Goal: Check status: Check status

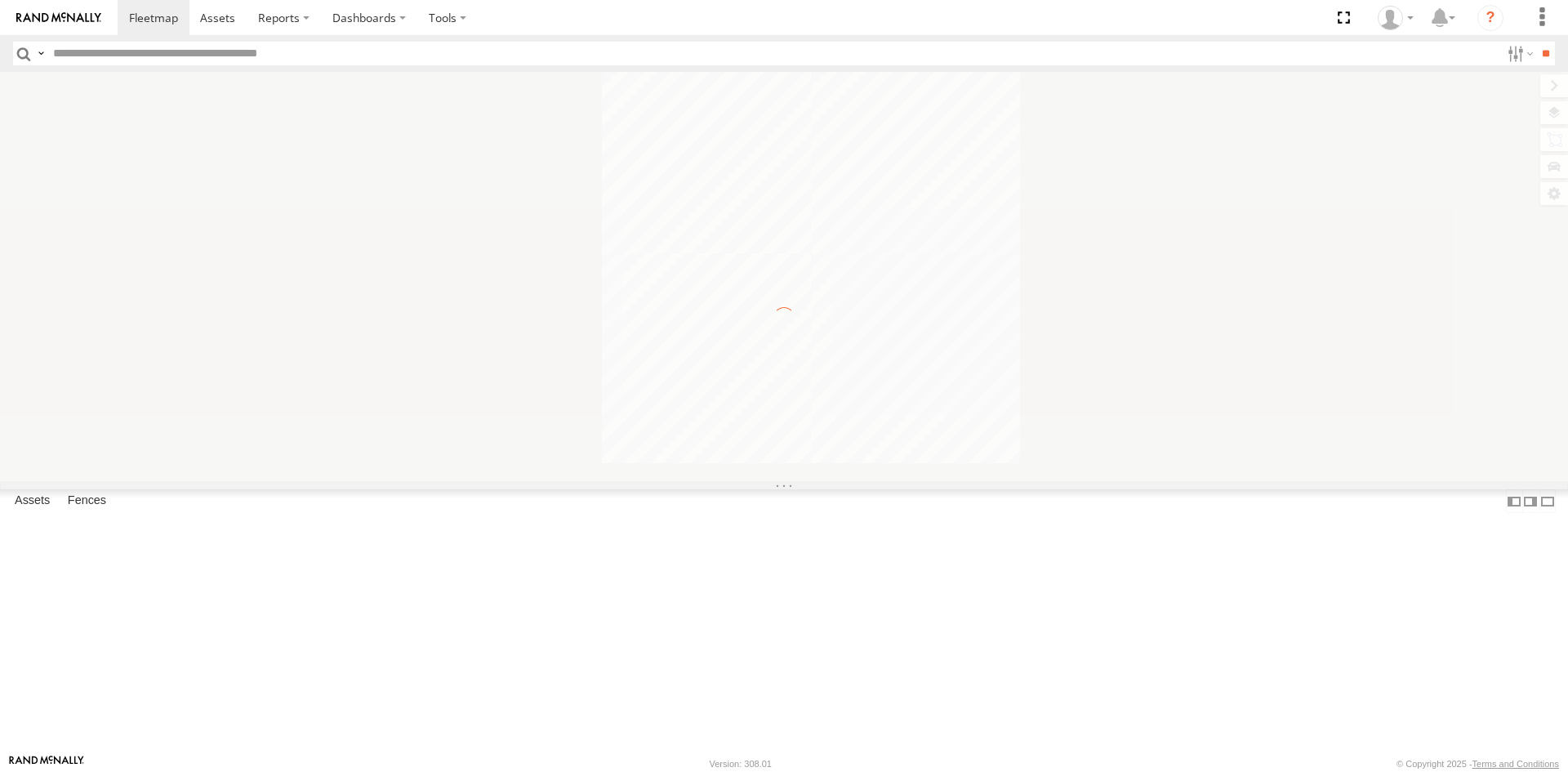
click at [199, 48] on input "text" at bounding box center [774, 54] width 1454 height 24
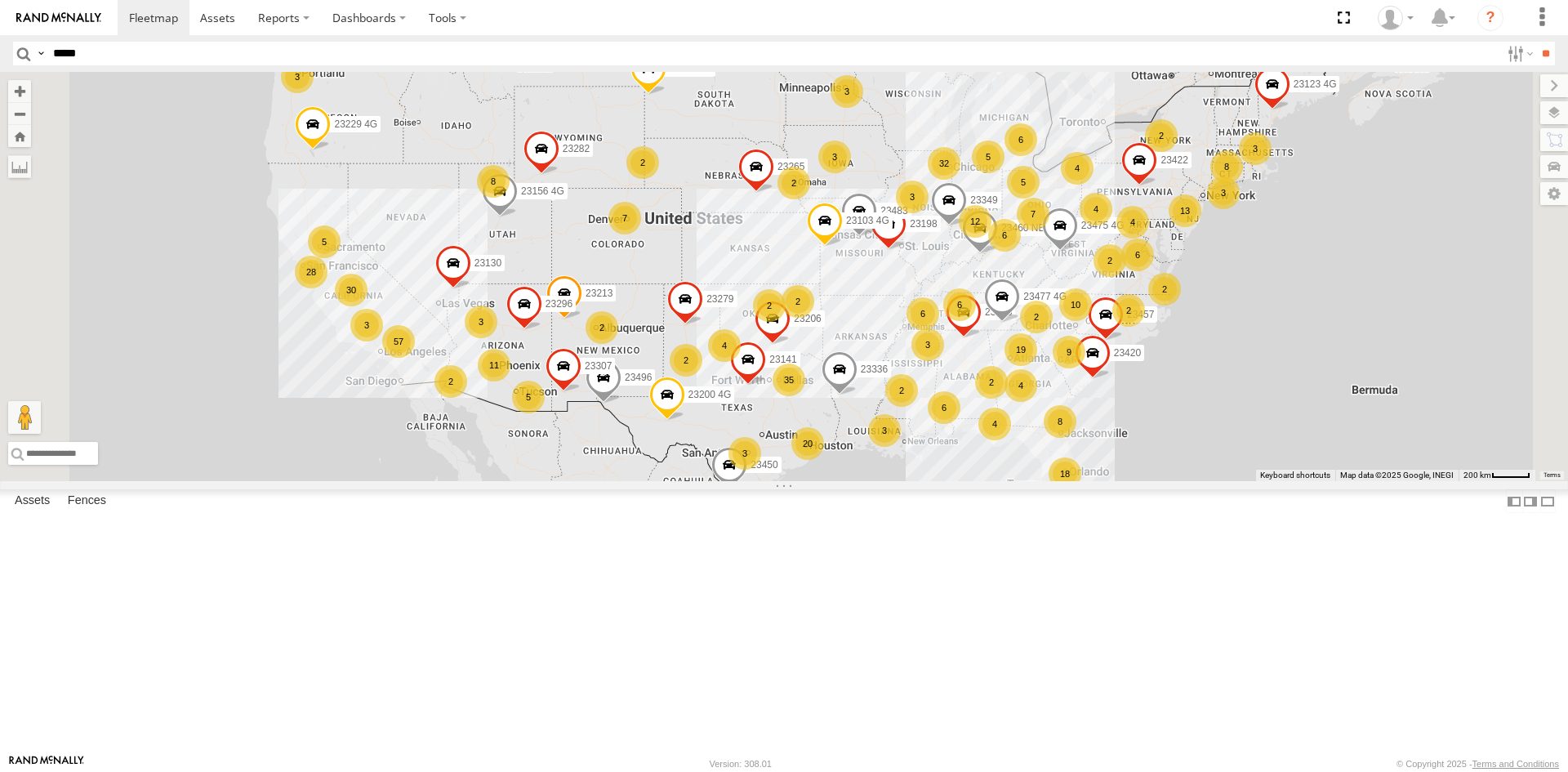
click at [1536, 42] on input "**" at bounding box center [1546, 54] width 19 height 24
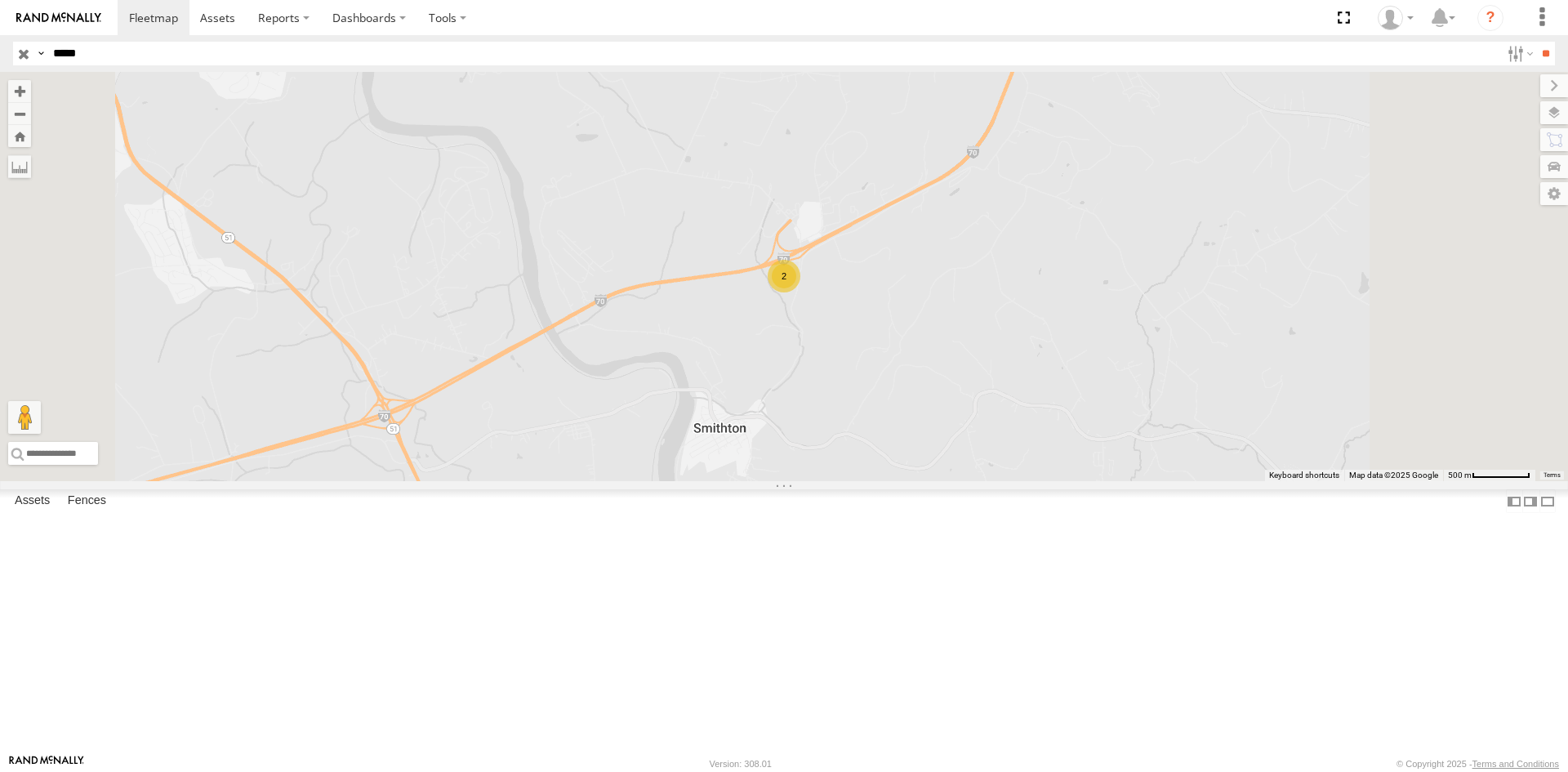
click at [0, 0] on div "23129 4G" at bounding box center [0, 0] width 0 height 0
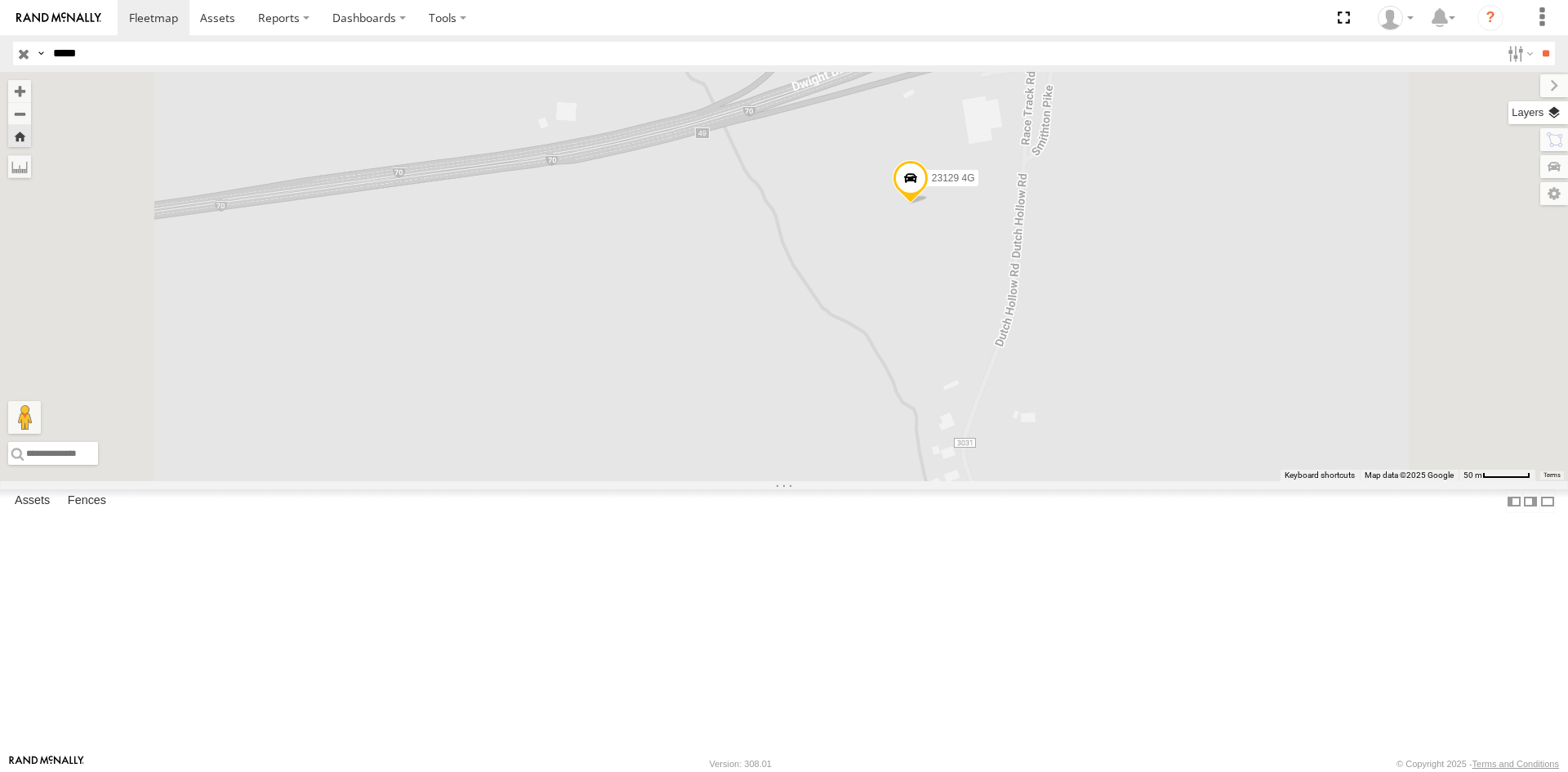
click at [1545, 107] on label at bounding box center [1538, 113] width 59 height 23
click at [0, 0] on span "Basemaps" at bounding box center [0, 0] width 0 height 0
click at [0, 0] on span "Satellite + Roadmap" at bounding box center [0, 0] width 0 height 0
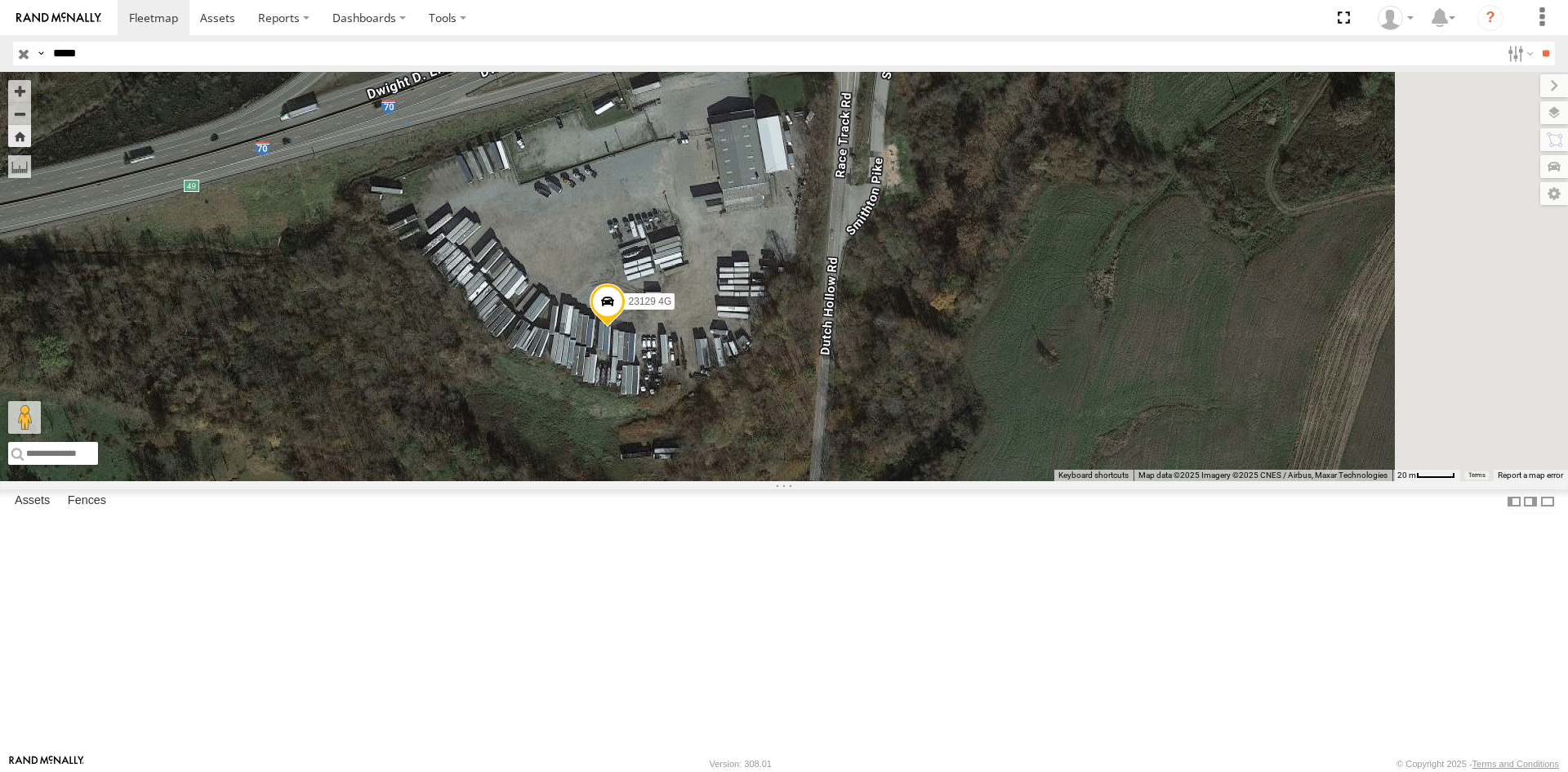
drag, startPoint x: 1063, startPoint y: 221, endPoint x: 856, endPoint y: 325, distance: 231.7
click at [856, 325] on div "23129 4G" at bounding box center [784, 276] width 1568 height 409
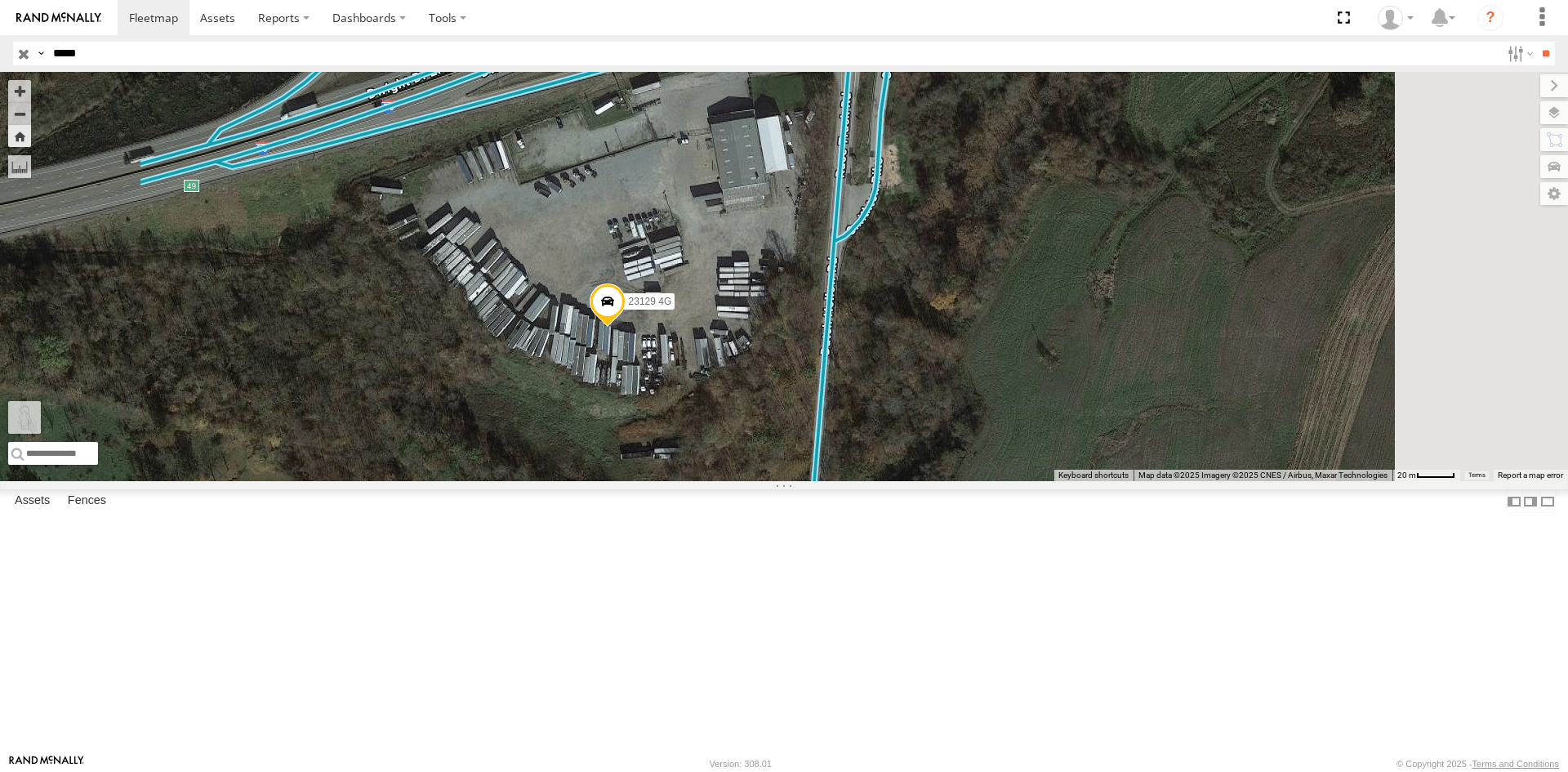
drag, startPoint x: 431, startPoint y: 688, endPoint x: 856, endPoint y: 190, distance: 654.7
click at [856, 190] on div "23129 4G To activate drag with keyboard, press Alt + Enter. Once in keyboard dr…" at bounding box center [784, 276] width 1568 height 409
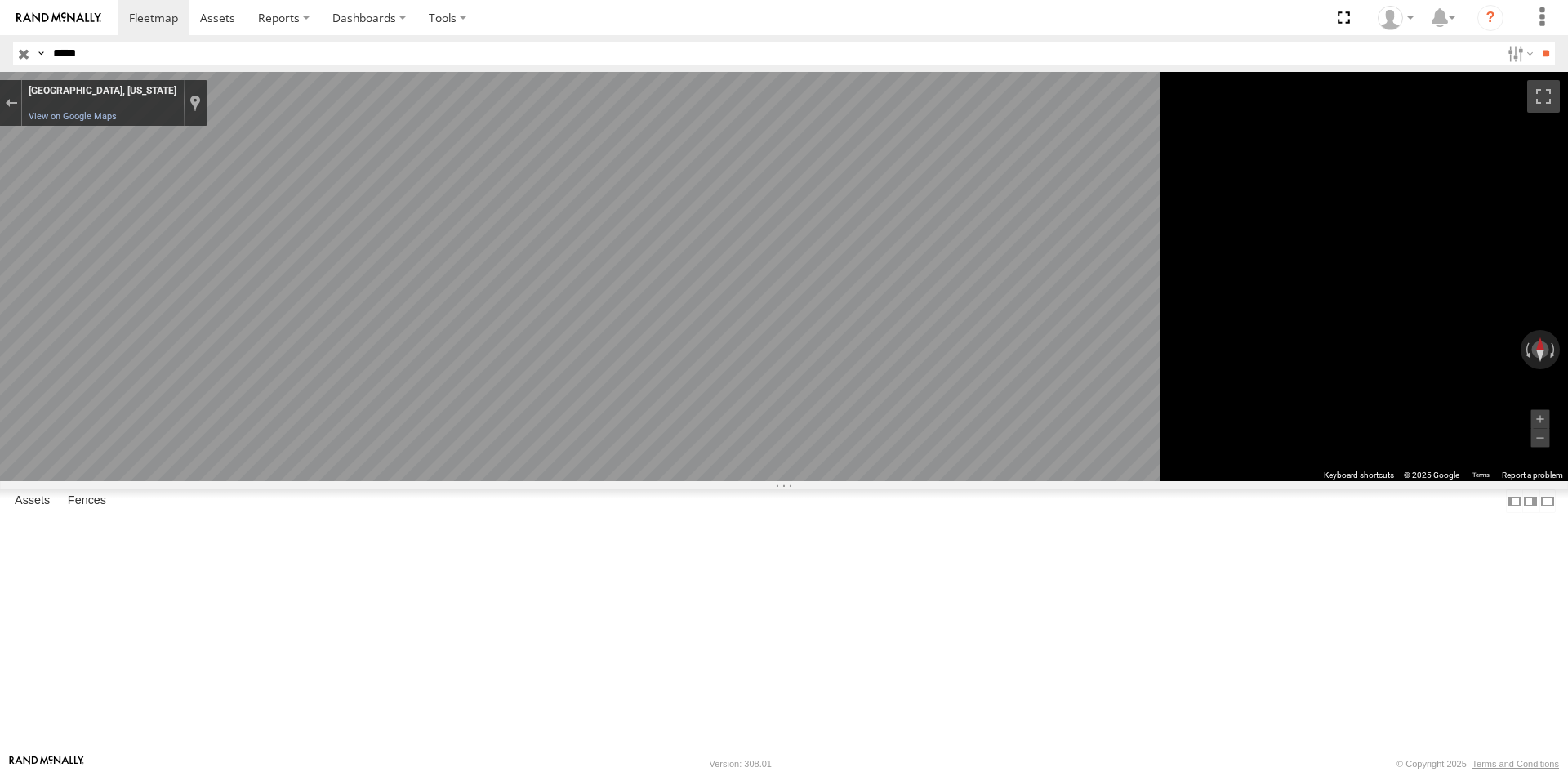
click at [202, 264] on main "← Move left → Move right ↑ Move up ↓ Move down + Zoom in - Zoom out Home Jump l…" at bounding box center [784, 412] width 1568 height 682
click at [398, 319] on main "← Move left → Move right ↑ Move up ↓ Move down + Zoom in - Zoom out Home Jump l…" at bounding box center [784, 412] width 1568 height 682
click at [1467, 443] on div "← Move left → Move right ↑ Move up ↓ Move down + Zoom in - Zoom out Home Jump l…" at bounding box center [784, 276] width 1568 height 409
click at [187, 572] on main "← Move left → Move right ↑ Move up ↓ Move down + Zoom in - Zoom out Home Jump l…" at bounding box center [784, 412] width 1568 height 682
click at [215, 549] on main "← Move left → Move right ↑ Move up ↓ Move down + Zoom in - Zoom out Home Jump l…" at bounding box center [784, 412] width 1568 height 682
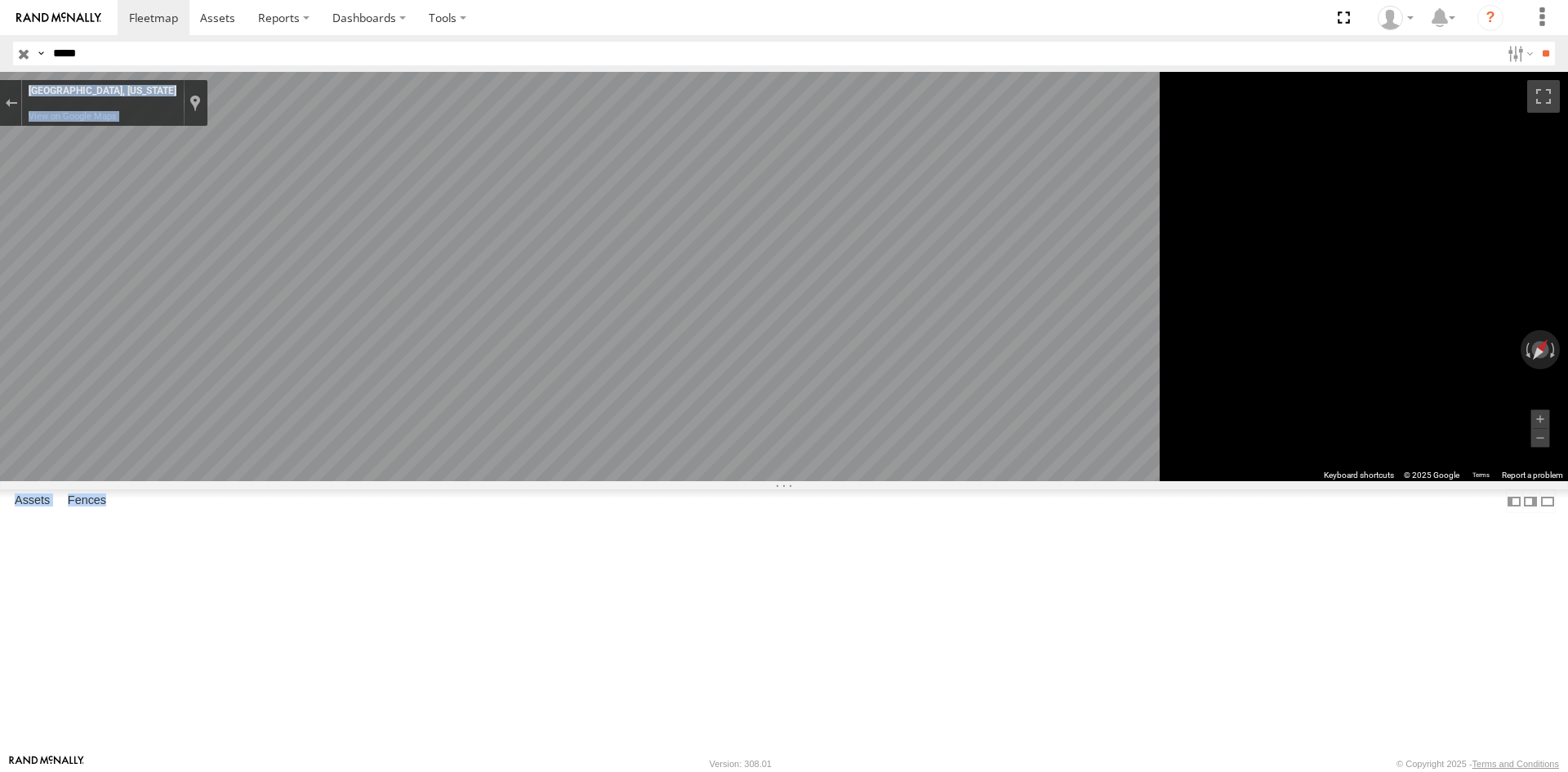
click at [1202, 612] on main "← Move left → Move right ↑ Move up ↓ Move down + Zoom in - Zoom out Home Jump l…" at bounding box center [784, 412] width 1568 height 682
drag, startPoint x: 393, startPoint y: 555, endPoint x: 1660, endPoint y: 572, distance: 1267.1
click at [1567, 572] on html at bounding box center [784, 386] width 1568 height 772
click at [0, 0] on div "23129 All Assets South Huntingdon Twp [GEOGRAPHIC_DATA] Twp 40.16617 -79.73441 …" at bounding box center [0, 0] width 0 height 0
click at [1567, 445] on html at bounding box center [784, 386] width 1568 height 772
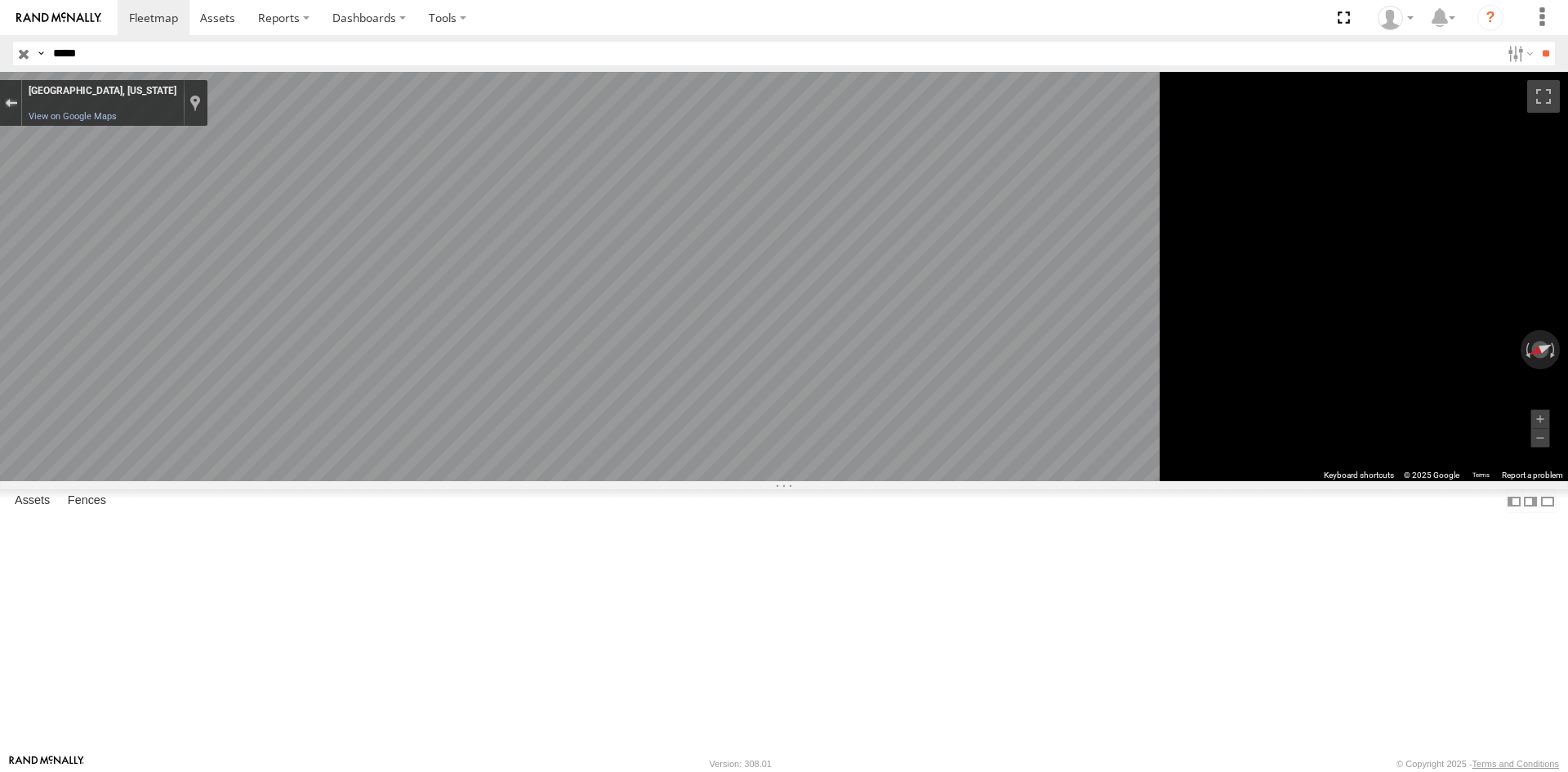
click at [21, 98] on button "Exit the Street View" at bounding box center [11, 102] width 21 height 22
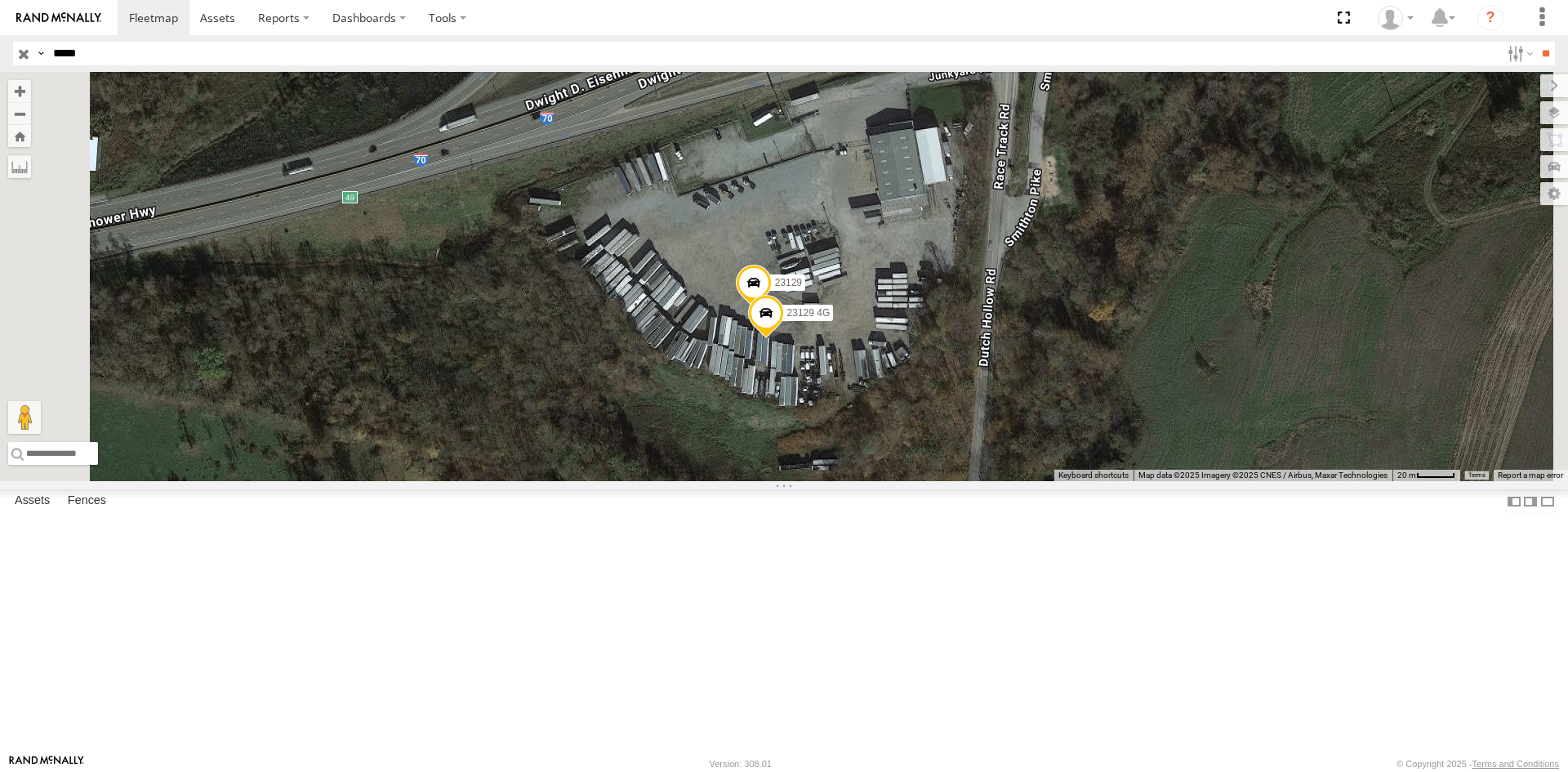
drag, startPoint x: 1131, startPoint y: 436, endPoint x: 1082, endPoint y: 340, distance: 107.8
click at [1082, 340] on div "23129 23129 4G Loading..." at bounding box center [784, 276] width 1568 height 409
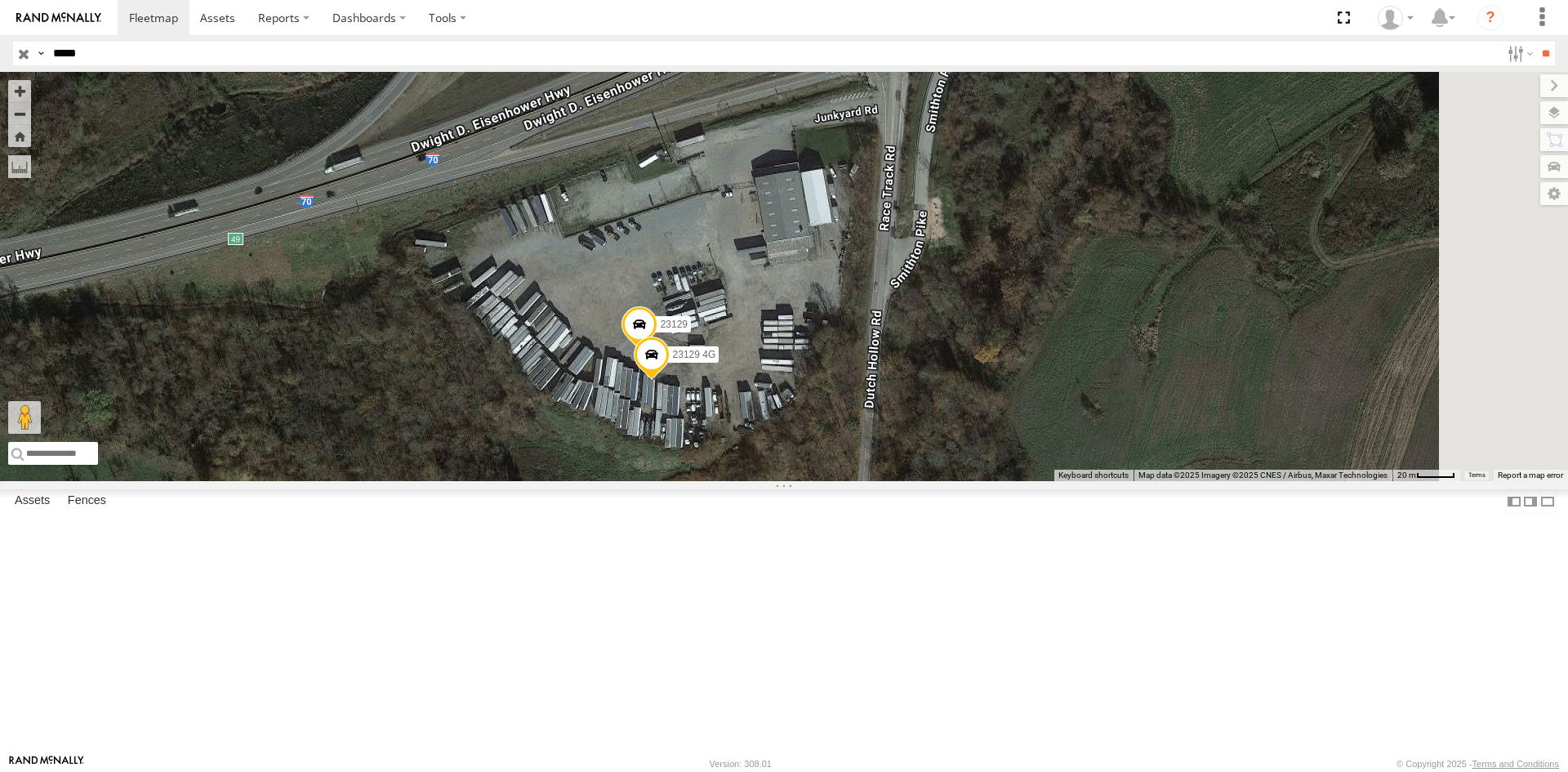
drag, startPoint x: 1196, startPoint y: 385, endPoint x: 1021, endPoint y: 433, distance: 181.5
click at [1021, 433] on div "23129 23129 4G Loading..." at bounding box center [784, 276] width 1568 height 409
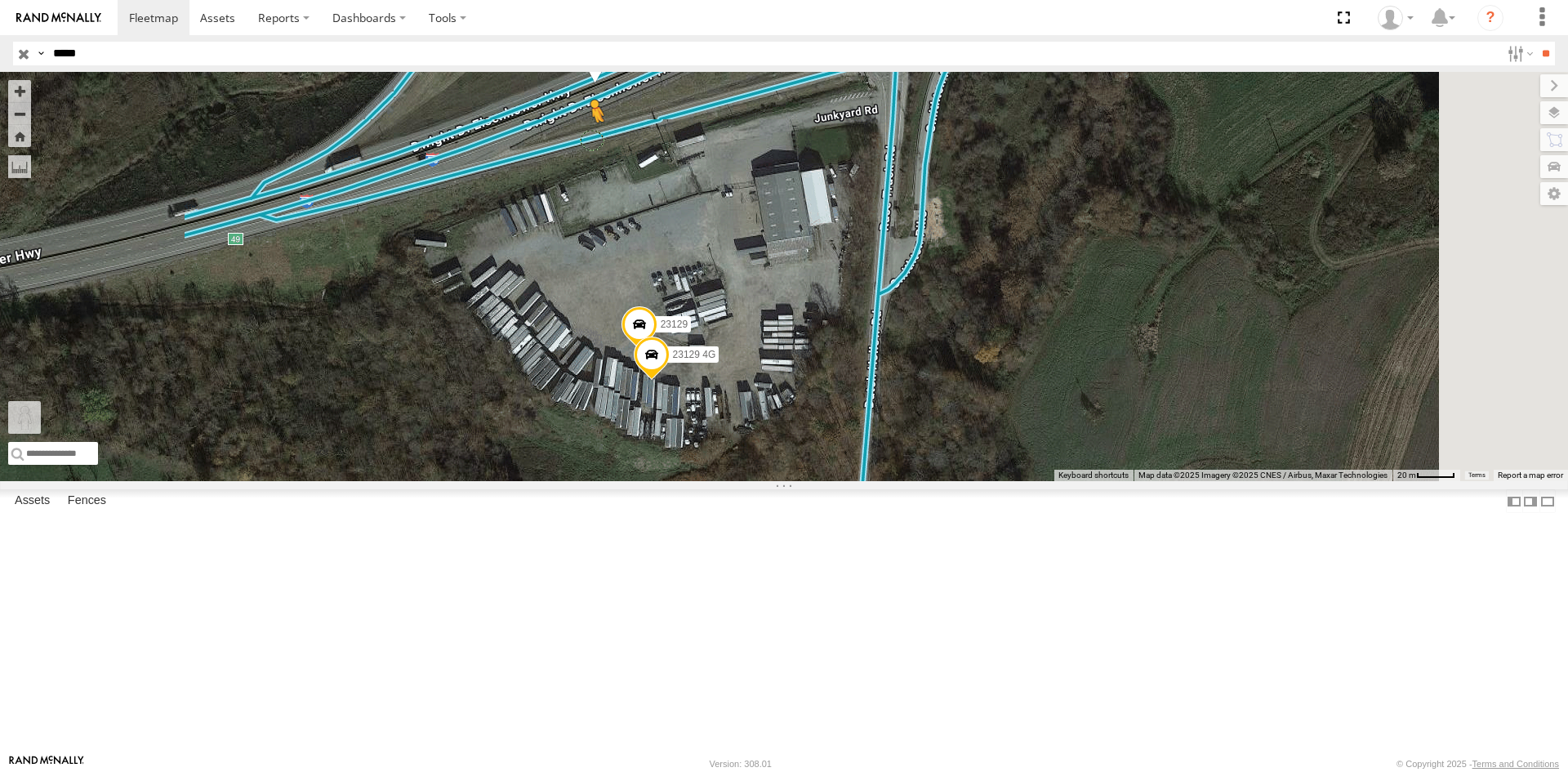
drag, startPoint x: 440, startPoint y: 684, endPoint x: 802, endPoint y: 269, distance: 550.7
click at [802, 269] on div "23129 23129 4G To activate drag with keyboard, press Alt + Enter. Once in keybo…" at bounding box center [784, 276] width 1568 height 409
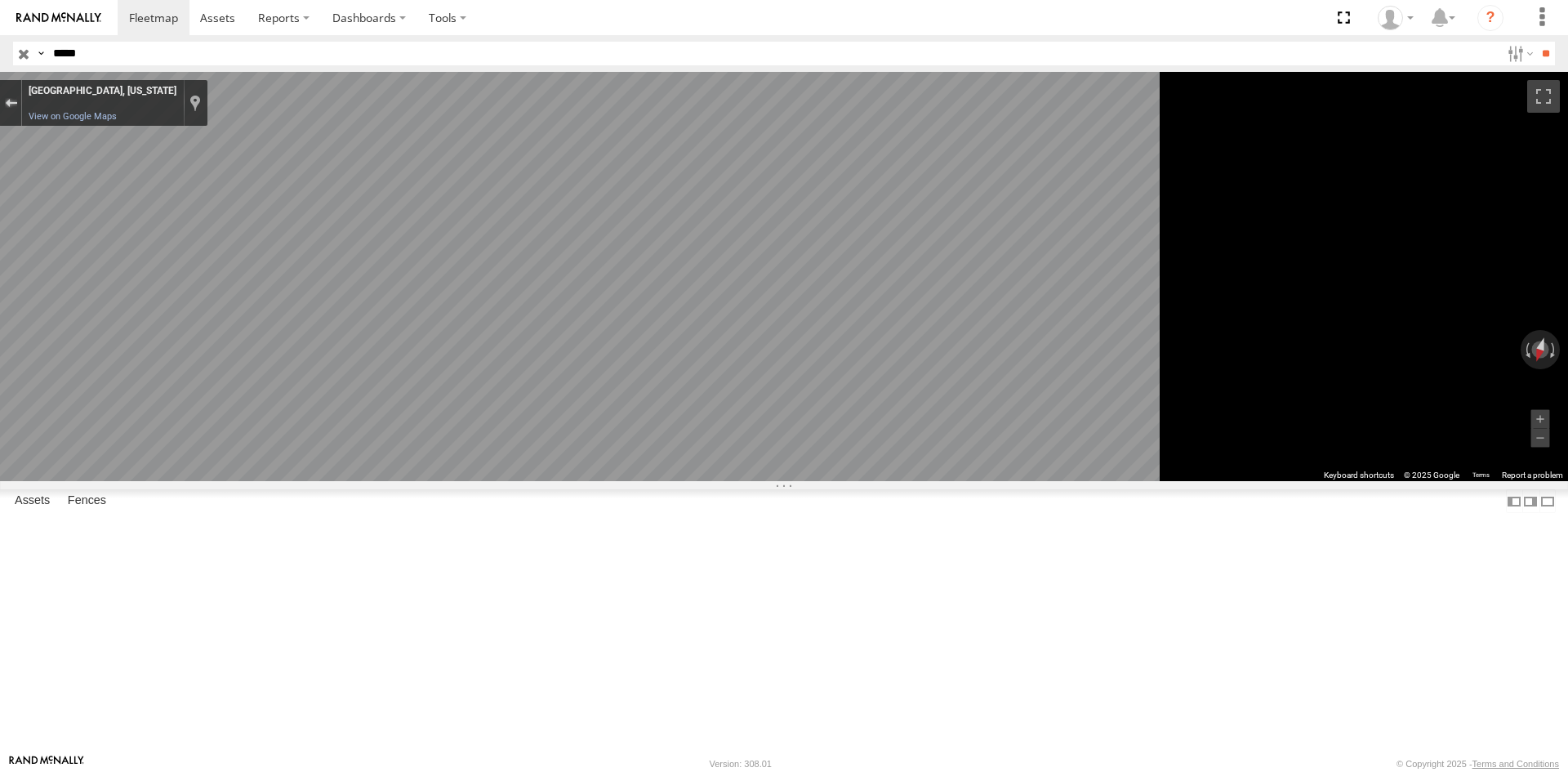
click at [21, 96] on button "Exit the Street View" at bounding box center [11, 102] width 21 height 22
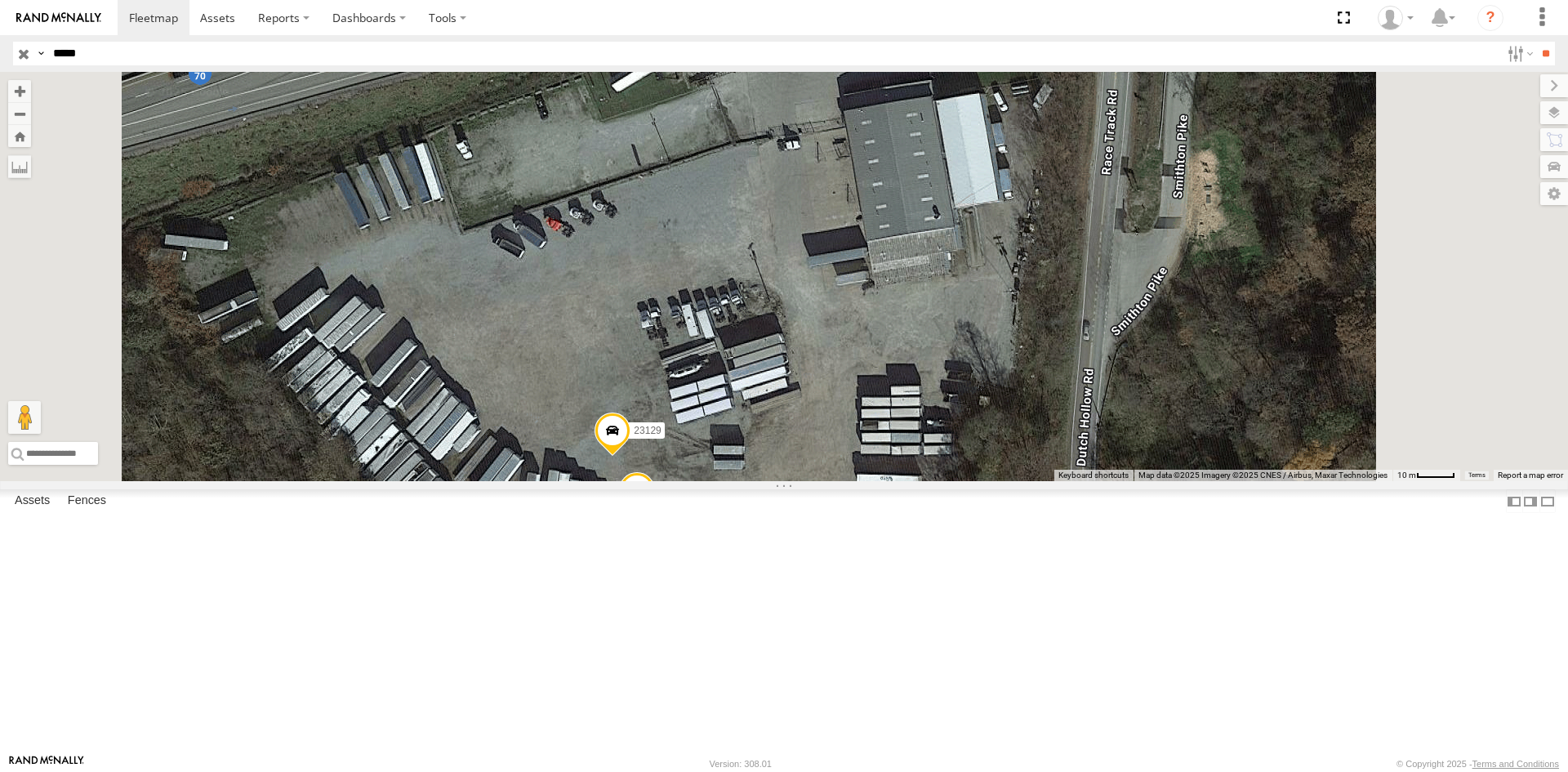
drag, startPoint x: 913, startPoint y: 305, endPoint x: 898, endPoint y: 467, distance: 162.7
click at [898, 467] on div "23129 23129 4G Loading..." at bounding box center [784, 276] width 1568 height 409
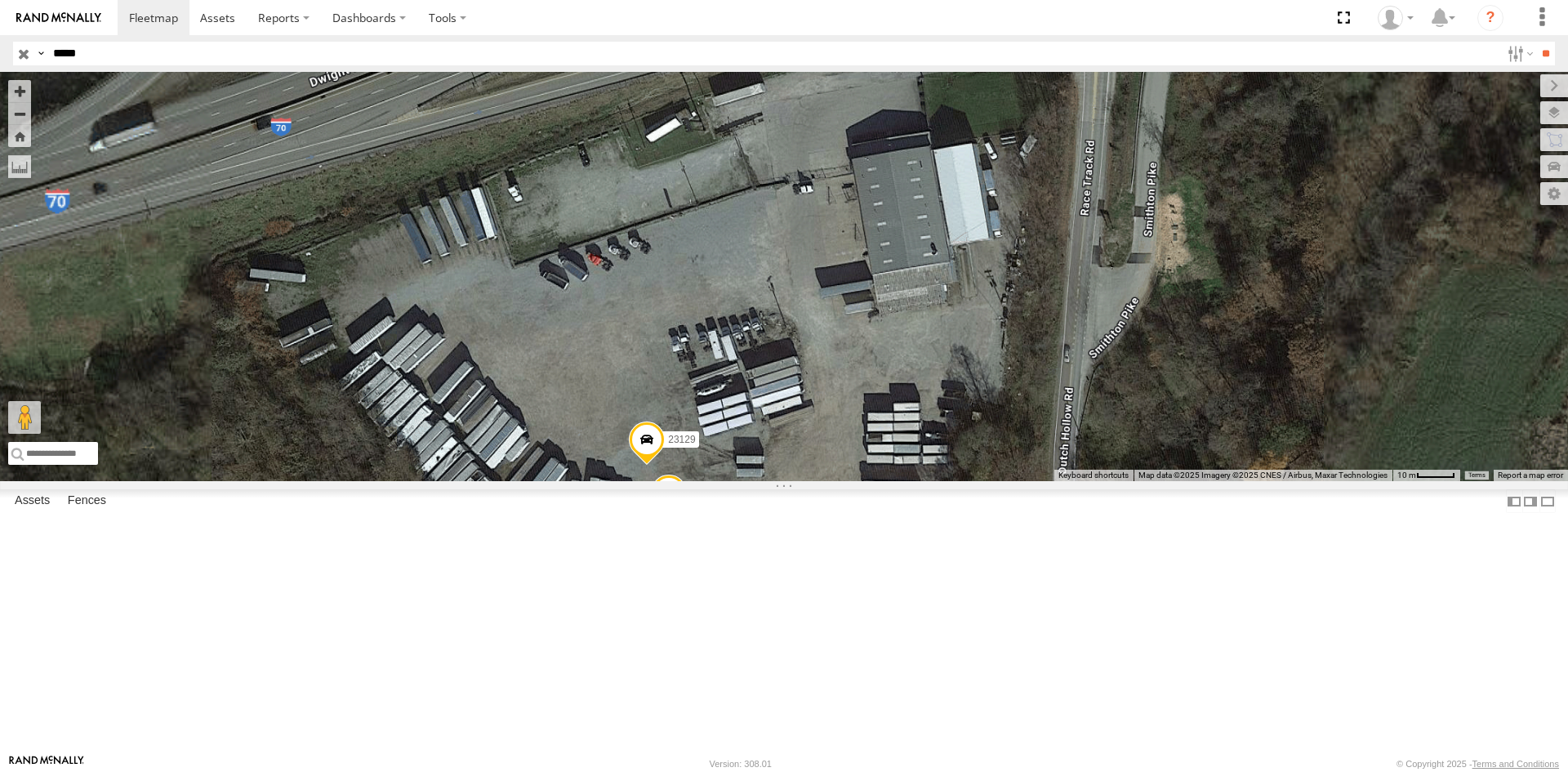
click at [907, 444] on div "23129 23129 4G Loading..." at bounding box center [784, 276] width 1568 height 409
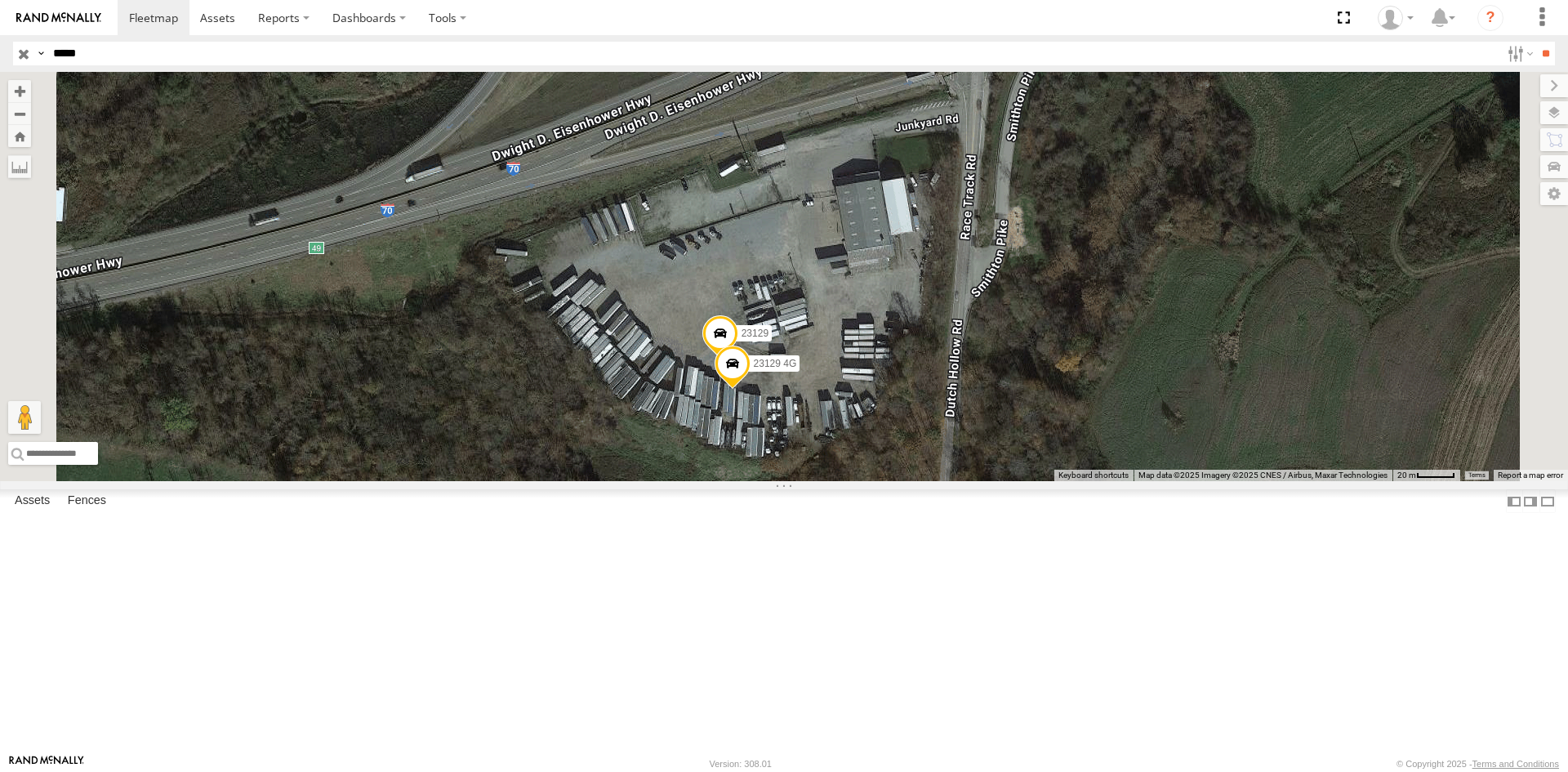
drag, startPoint x: 907, startPoint y: 444, endPoint x: 956, endPoint y: 405, distance: 62.6
click at [956, 405] on div "23129 23129 4G Loading..." at bounding box center [784, 276] width 1568 height 409
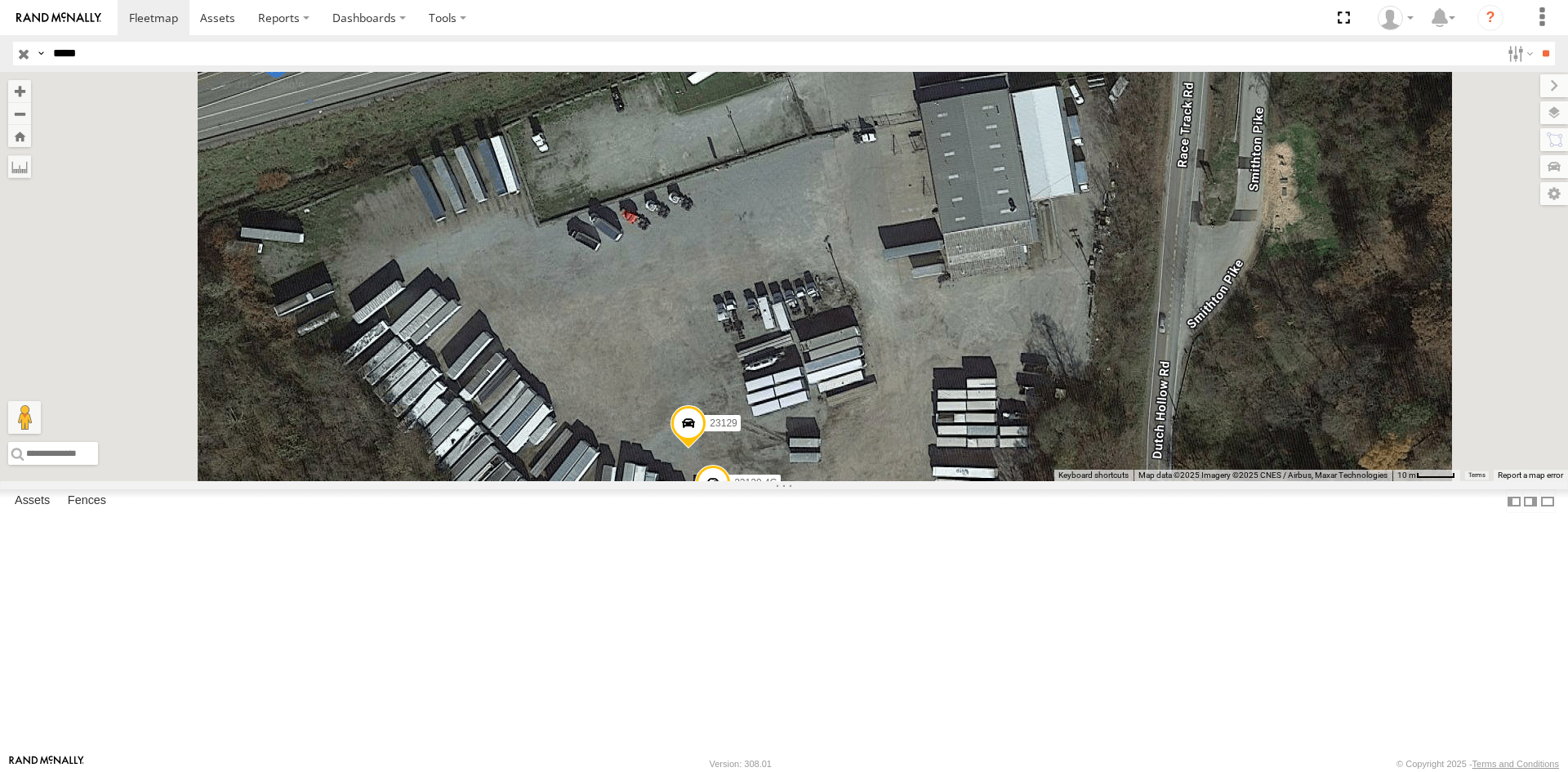
click at [0, 0] on div "Basemaps Roadmap Terrain Satellite Satellite + Roadmap" at bounding box center [0, 0] width 0 height 0
click at [0, 0] on div "23129 All Assets South Huntingdon Twp [GEOGRAPHIC_DATA] Twp 40.16617 -79.73441 …" at bounding box center [0, 0] width 0 height 0
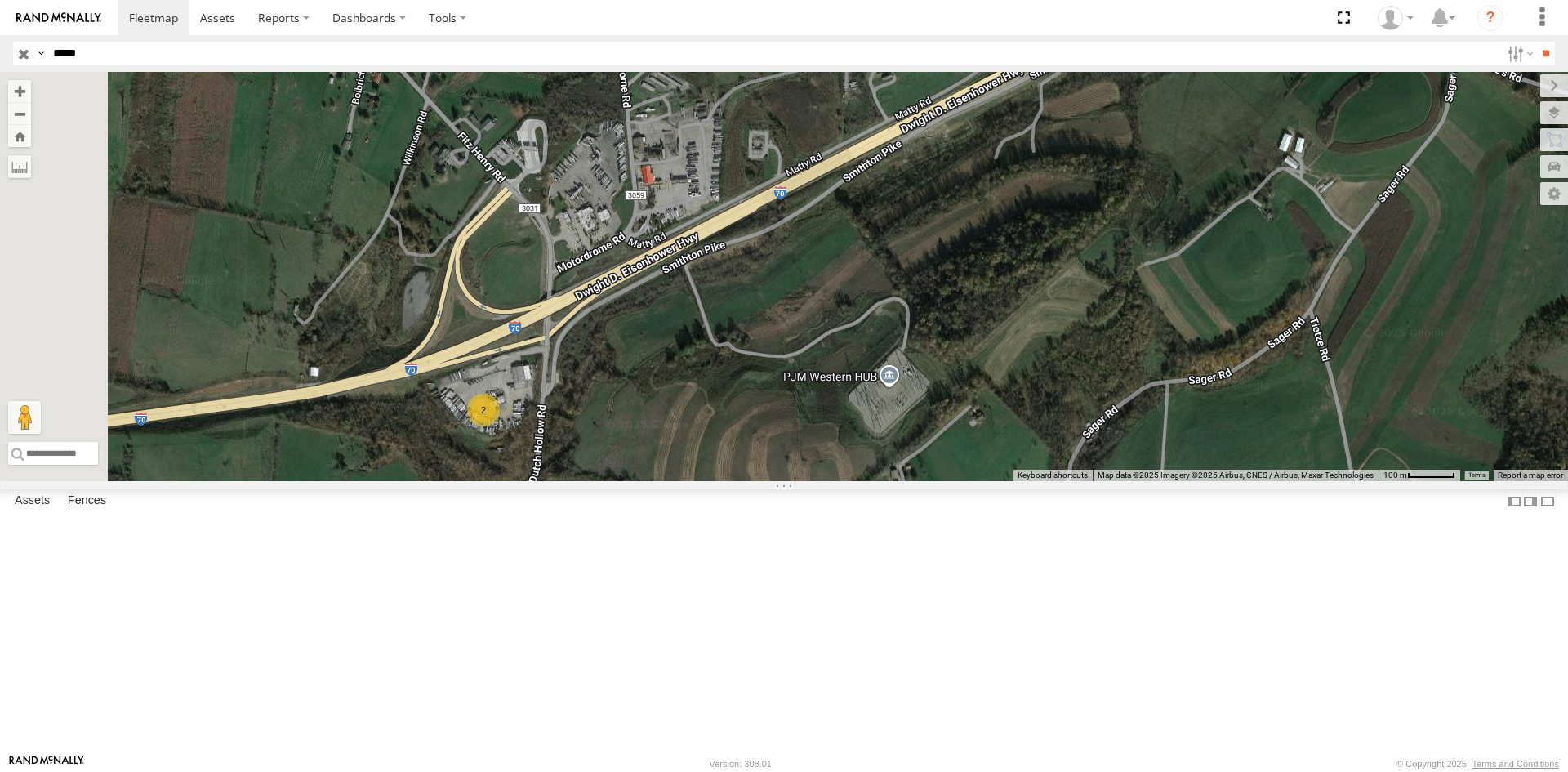
drag, startPoint x: 644, startPoint y: 633, endPoint x: 656, endPoint y: 566, distance: 68.1
click at [656, 481] on div "2 Loading..." at bounding box center [784, 276] width 1568 height 409
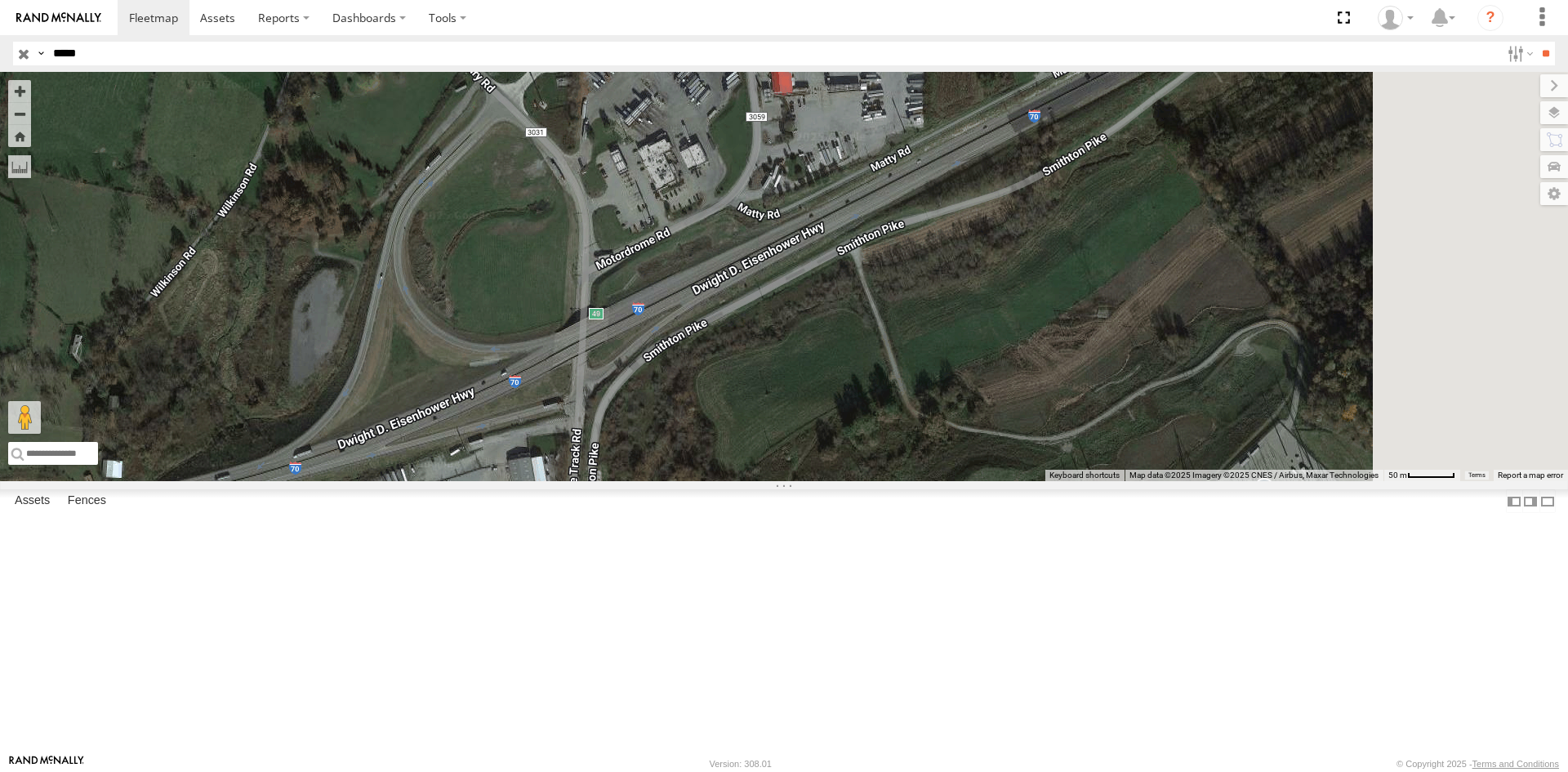
drag, startPoint x: 615, startPoint y: 391, endPoint x: 509, endPoint y: 498, distance: 150.6
click at [509, 481] on div "2 Loading..." at bounding box center [784, 276] width 1568 height 409
drag, startPoint x: 126, startPoint y: 59, endPoint x: 0, endPoint y: 32, distance: 128.9
click at [0, 32] on body at bounding box center [784, 386] width 1568 height 772
type input "*****"
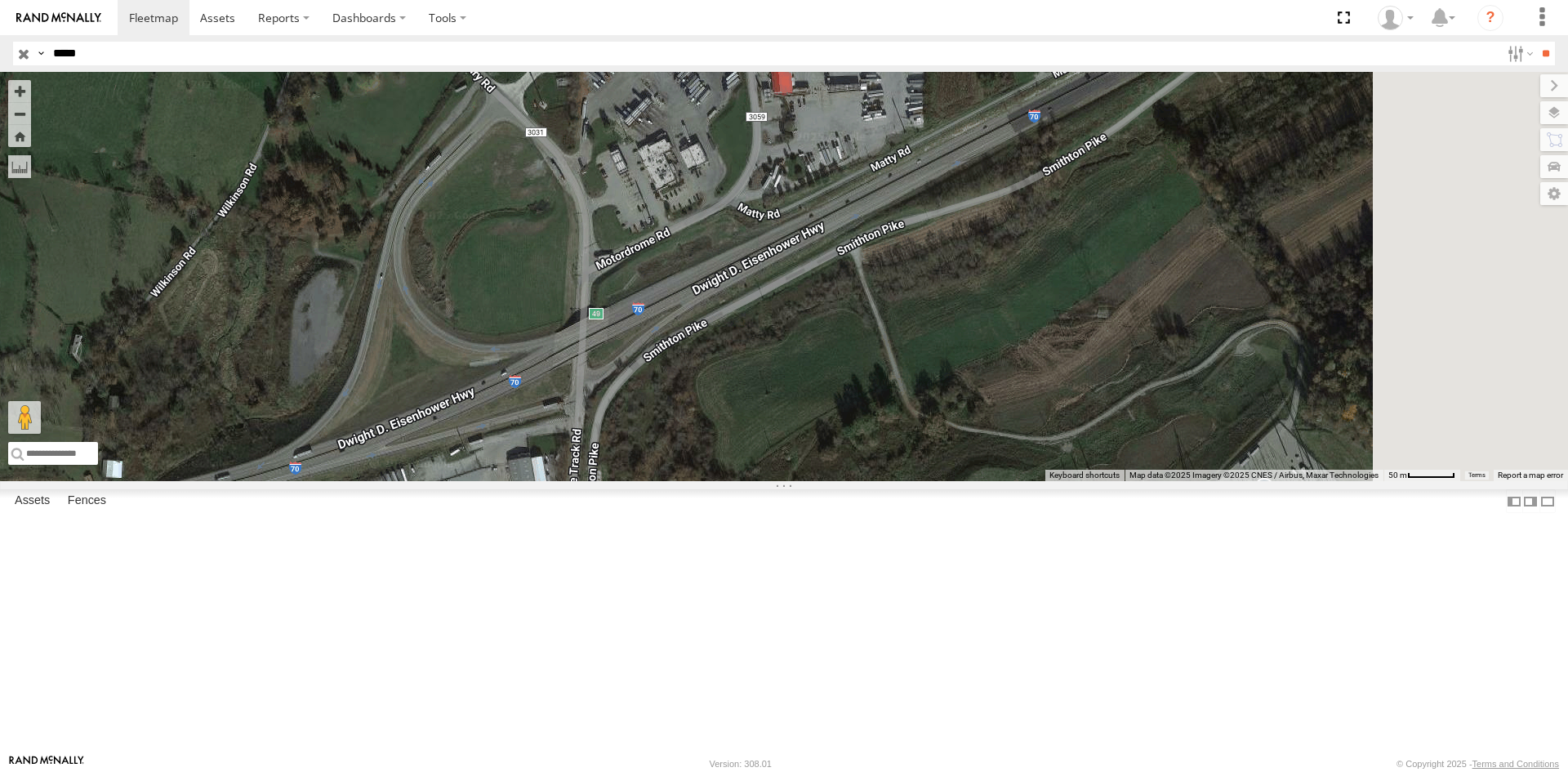
click at [1536, 42] on input "**" at bounding box center [1546, 54] width 19 height 24
click at [0, 0] on div "All Assets" at bounding box center [0, 0] width 0 height 0
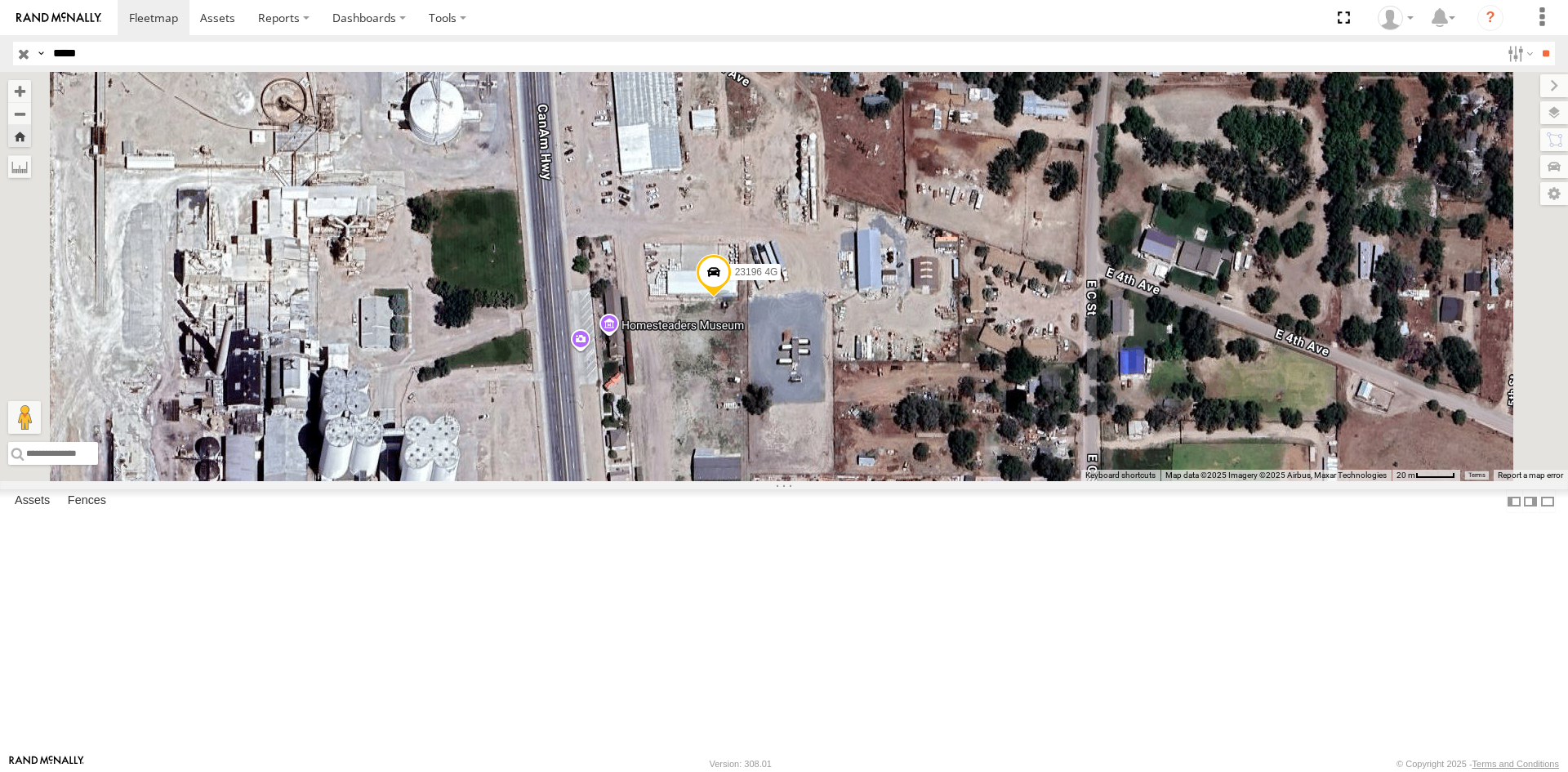
click at [0, 0] on div "All Assets" at bounding box center [0, 0] width 0 height 0
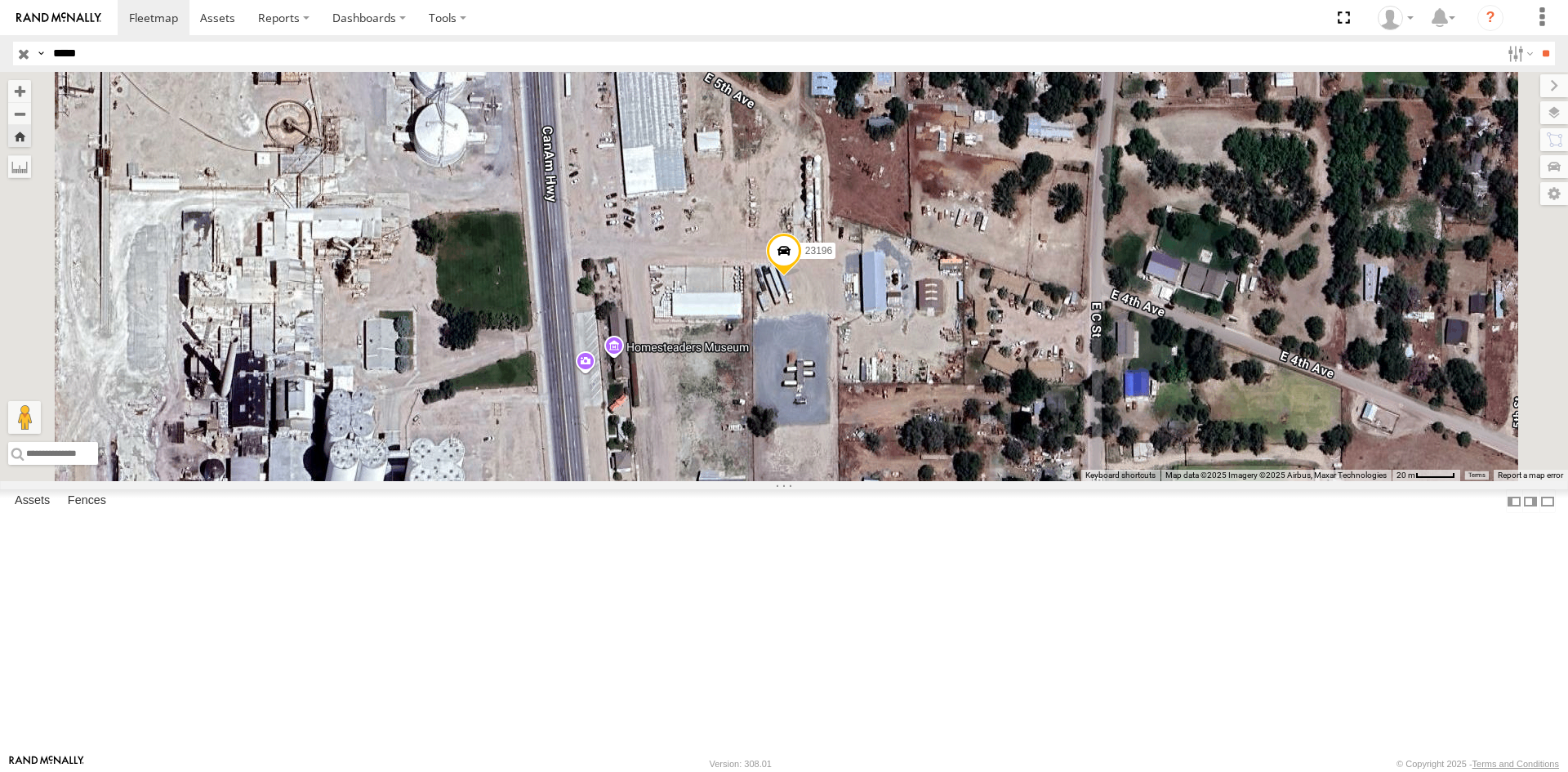
click at [0, 0] on div "23196 4G" at bounding box center [0, 0] width 0 height 0
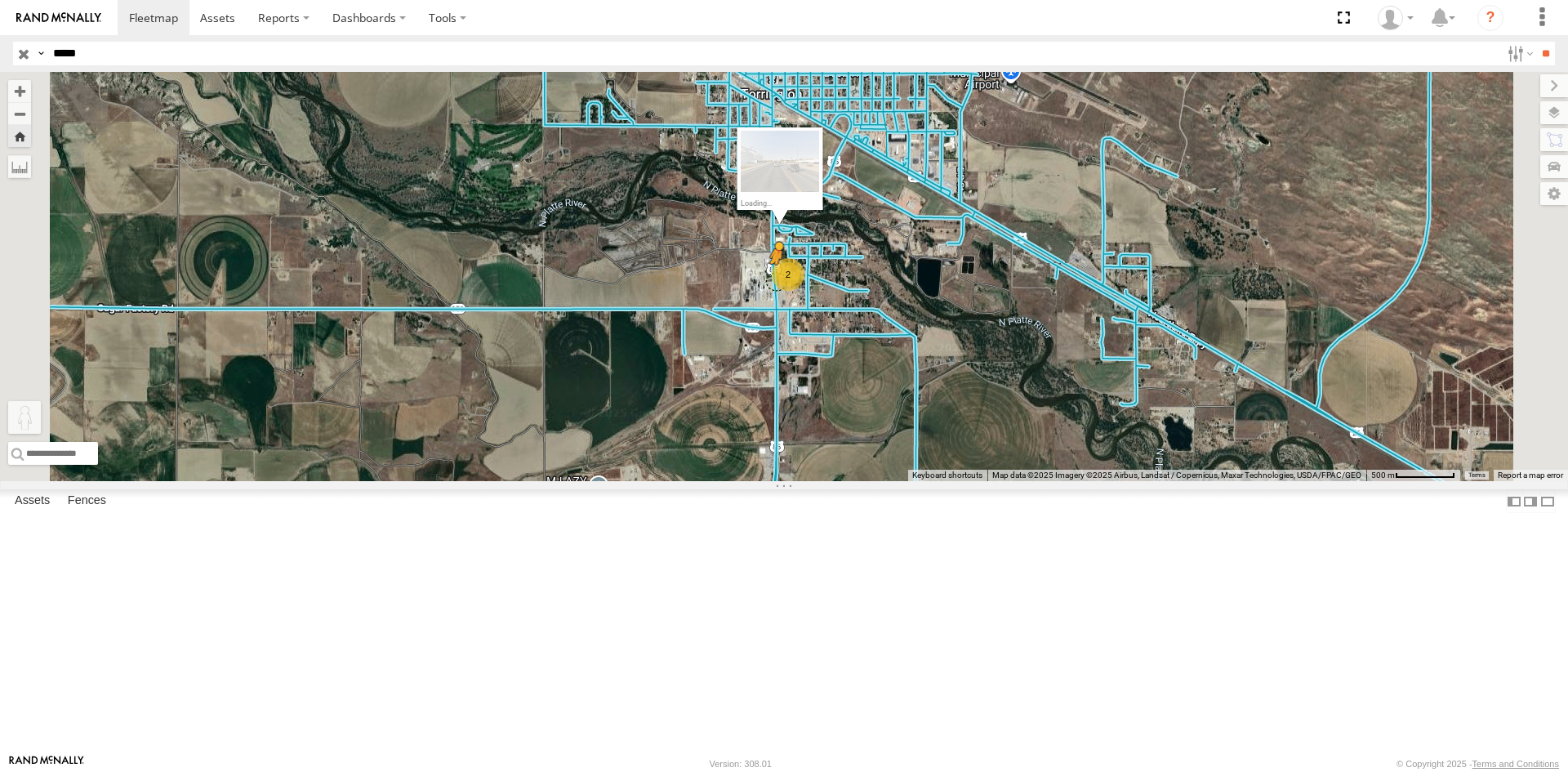
drag, startPoint x: 440, startPoint y: 680, endPoint x: 982, endPoint y: 417, distance: 602.4
click at [982, 417] on div "To activate drag with keyboard, press Alt + Enter. Once in keyboard drag state,…" at bounding box center [784, 276] width 1568 height 409
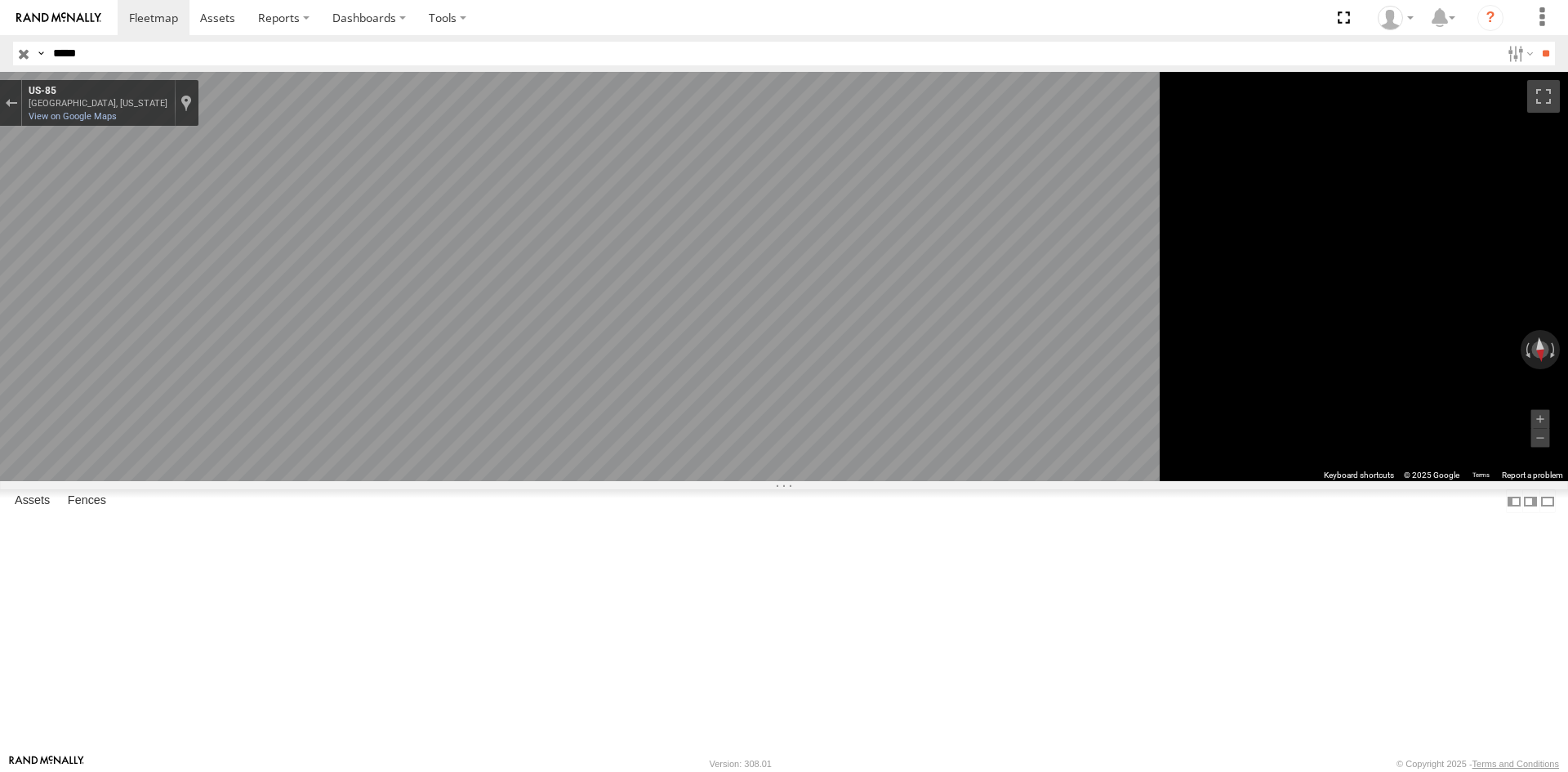
click at [310, 438] on main "← Move left → Move right ↑ Move up ↓ Move down + Zoom in - Zoom out Home Jump l…" at bounding box center [784, 412] width 1568 height 682
click at [278, 384] on main "← Move left → Move right ↑ Move up ↓ Move down + Zoom in - Zoom out Home Jump l…" at bounding box center [784, 412] width 1568 height 682
click at [1394, 382] on div "← Move left → Move right ↑ Move up ↓ Move down + Zoom in - Zoom out Home Jump l…" at bounding box center [784, 276] width 1568 height 409
click at [1567, 418] on html at bounding box center [784, 386] width 1568 height 772
click at [1421, 422] on div "← Move left → Move right ↑ Move up ↓ Move down + Zoom in - Zoom out Home Jump l…" at bounding box center [784, 276] width 1568 height 409
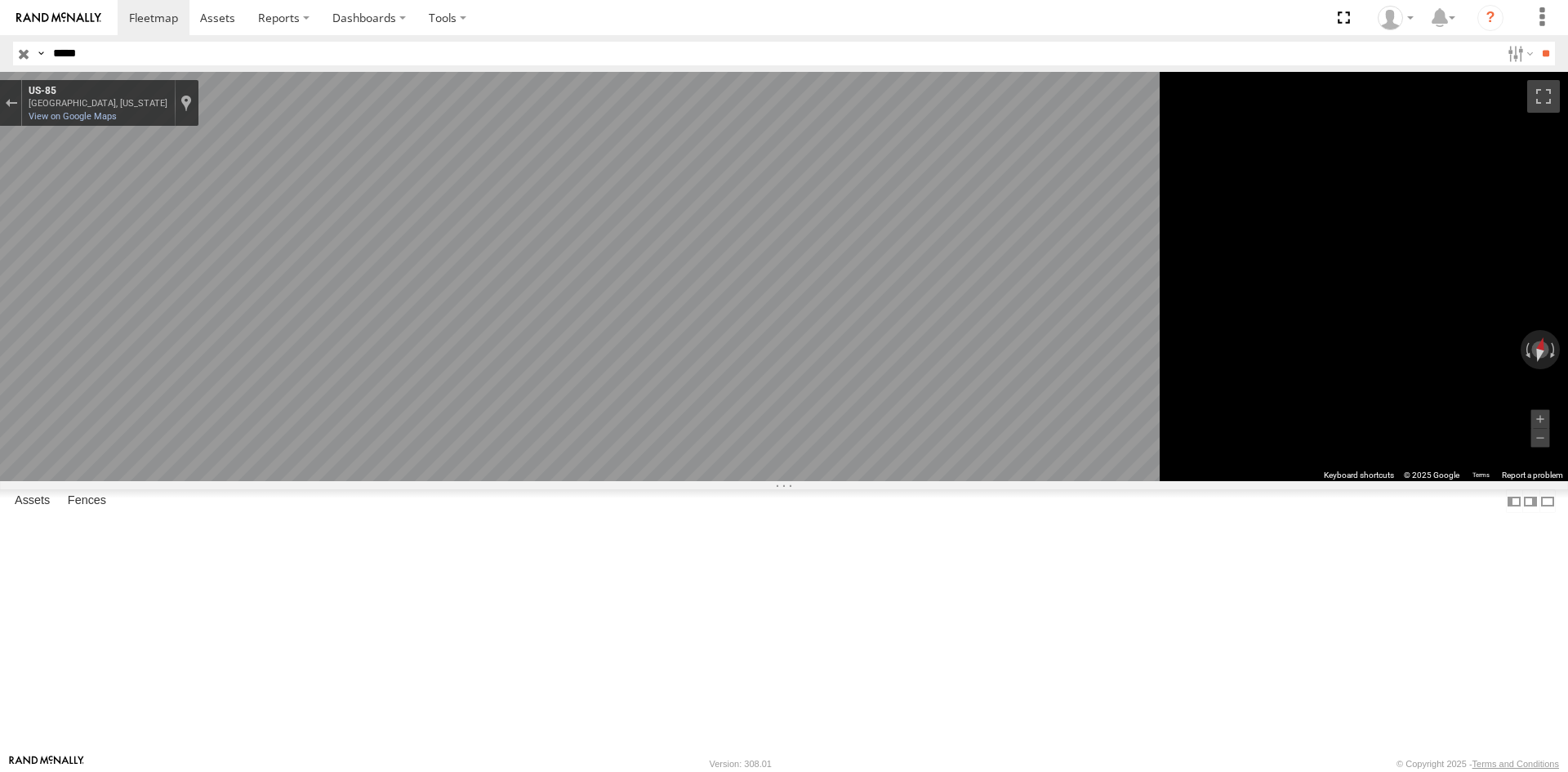
click at [1539, 452] on div "← Move left → Move right ↑ Move up ↓ Move down + Zoom in - Zoom out Home Jump l…" at bounding box center [784, 276] width 1568 height 409
click at [378, 348] on main "← Move left → Move right ↑ Move up ↓ Move down + Zoom in - Zoom out Home Jump l…" at bounding box center [784, 412] width 1568 height 682
click at [17, 99] on div "Exit the Street View" at bounding box center [11, 102] width 12 height 10
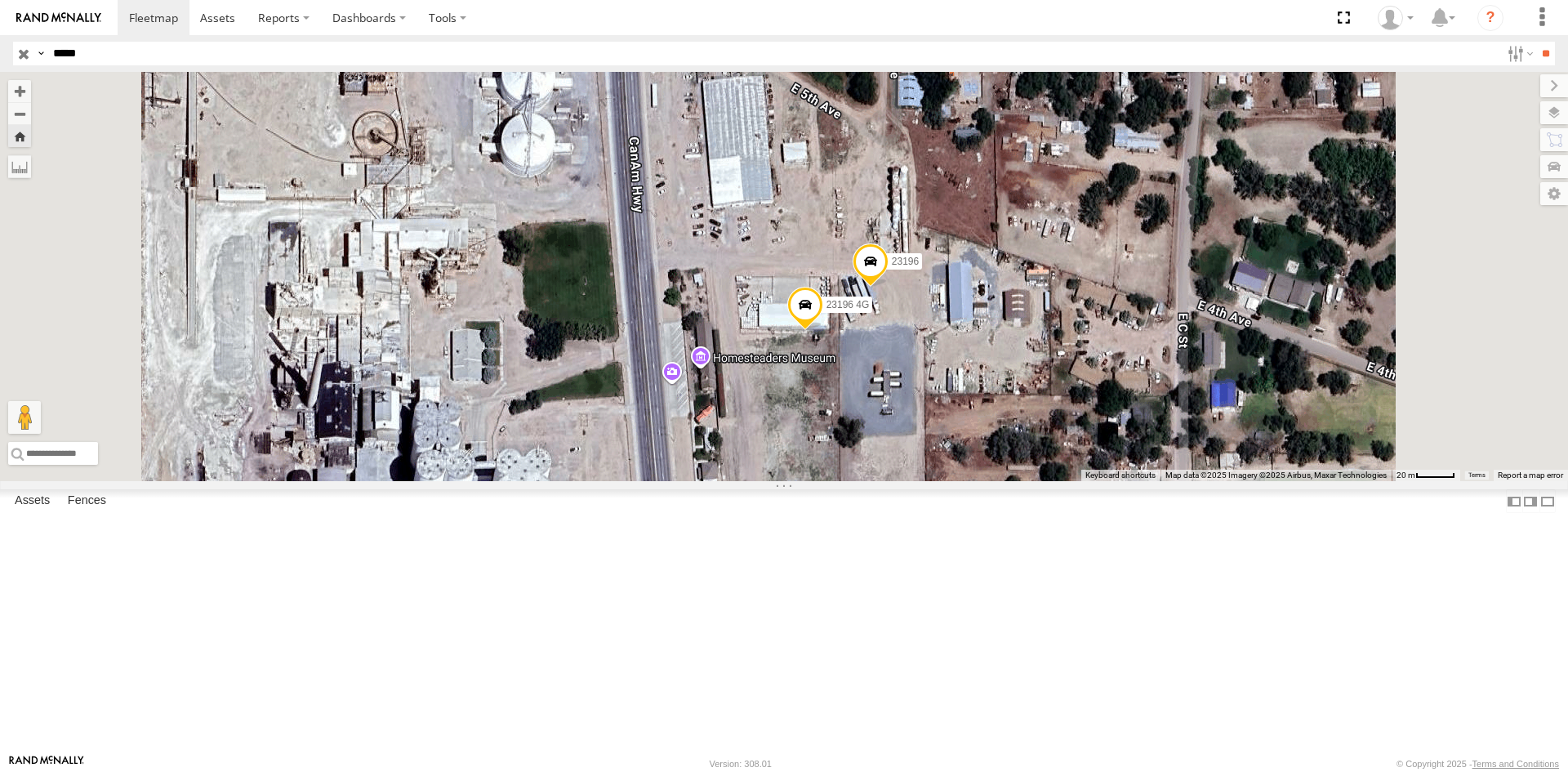
drag, startPoint x: 917, startPoint y: 394, endPoint x: 872, endPoint y: 576, distance: 187.5
click at [872, 481] on div "23196 23196 4G Loading..." at bounding box center [784, 276] width 1568 height 409
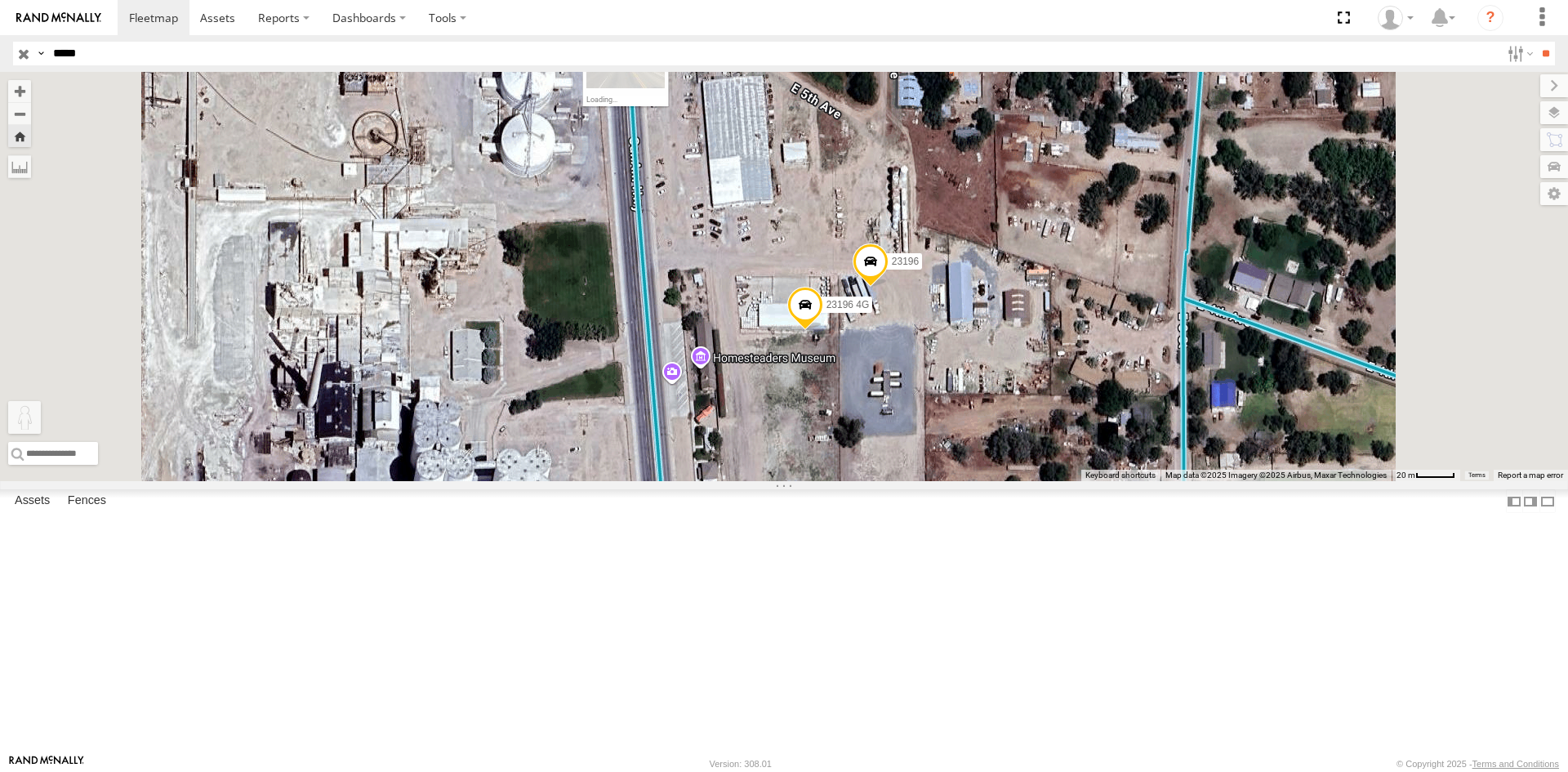
drag, startPoint x: 438, startPoint y: 680, endPoint x: 829, endPoint y: 123, distance: 680.5
click at [829, 123] on div "23196 23196 4G To activate drag with keyboard, press Alt + Enter. Once in keybo…" at bounding box center [784, 276] width 1568 height 409
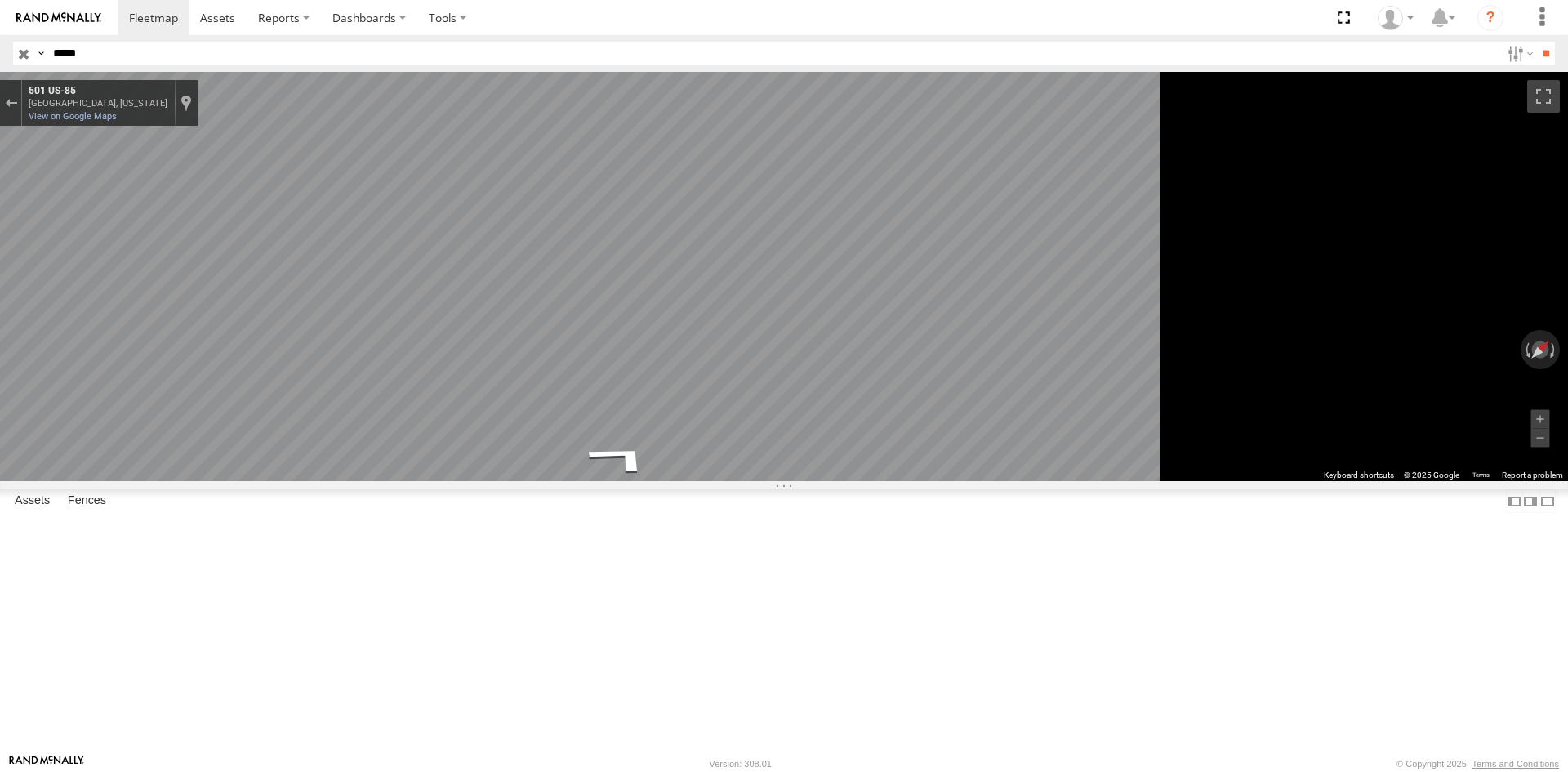
click at [81, 390] on main "← Move left → Move right ↑ Move up ↓ Move down + Zoom in - Zoom out Home Jump l…" at bounding box center [784, 412] width 1568 height 682
click at [159, 297] on main "← Move left → Move right ↑ Move up ↓ Move down + Zoom in - Zoom out Home Jump l…" at bounding box center [784, 412] width 1568 height 682
click at [0, 343] on main "← Move left → Move right ↑ Move up ↓ Move down + Zoom in - Zoom out Home Jump l…" at bounding box center [784, 412] width 1568 height 682
click at [1567, 382] on html at bounding box center [784, 386] width 1568 height 772
click at [1567, 267] on html at bounding box center [784, 386] width 1568 height 772
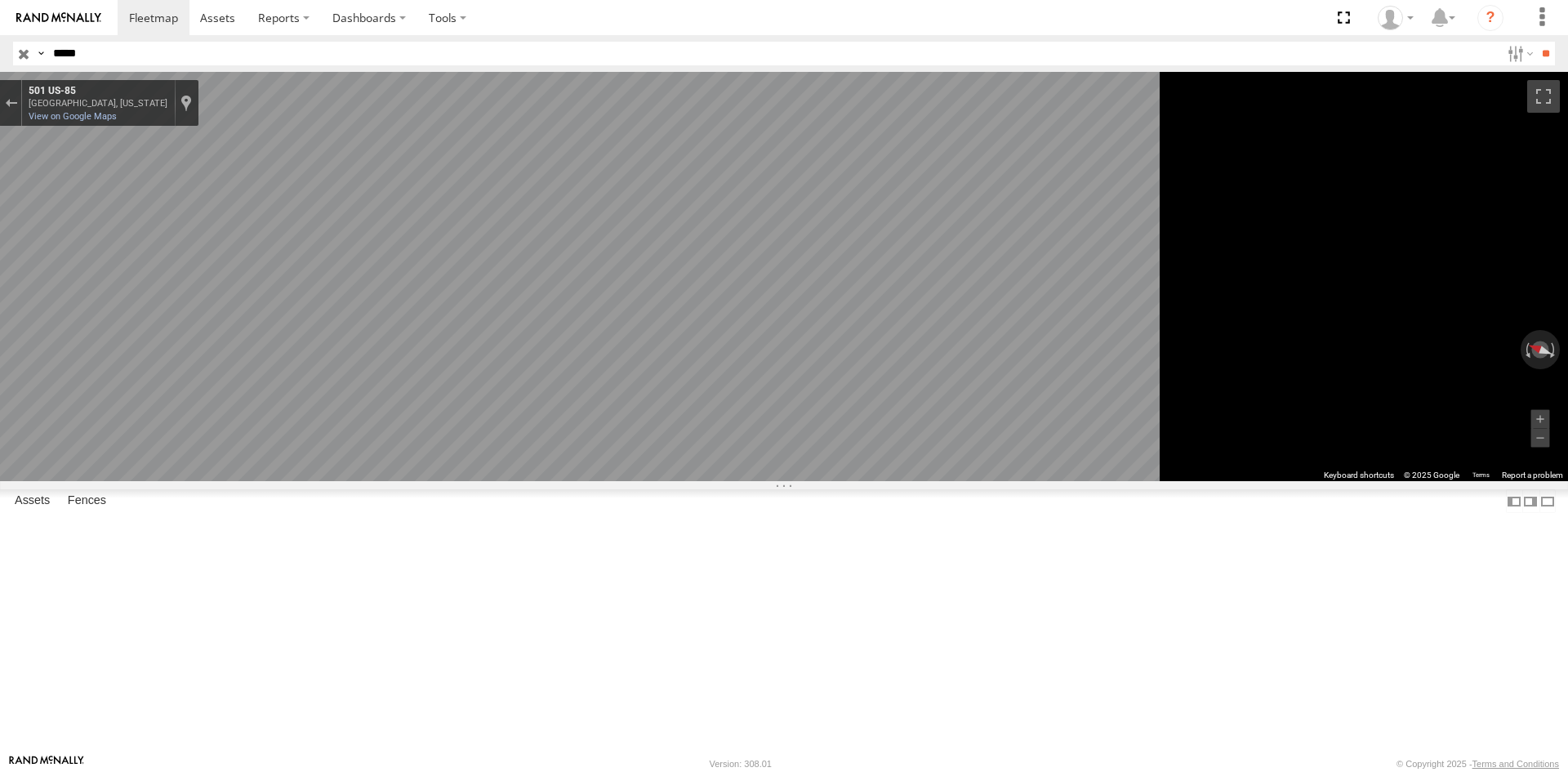
click at [145, 310] on main "← Move left → Move right ↑ Move up ↓ Move down + Zoom in - Zoom out Home Jump l…" at bounding box center [784, 412] width 1568 height 682
click at [215, 425] on main "← Move left → Move right ↑ Move up ↓ Move down + Zoom in - Zoom out Home Jump l…" at bounding box center [784, 412] width 1568 height 682
click at [17, 108] on div "Exit the Street View" at bounding box center [11, 102] width 12 height 10
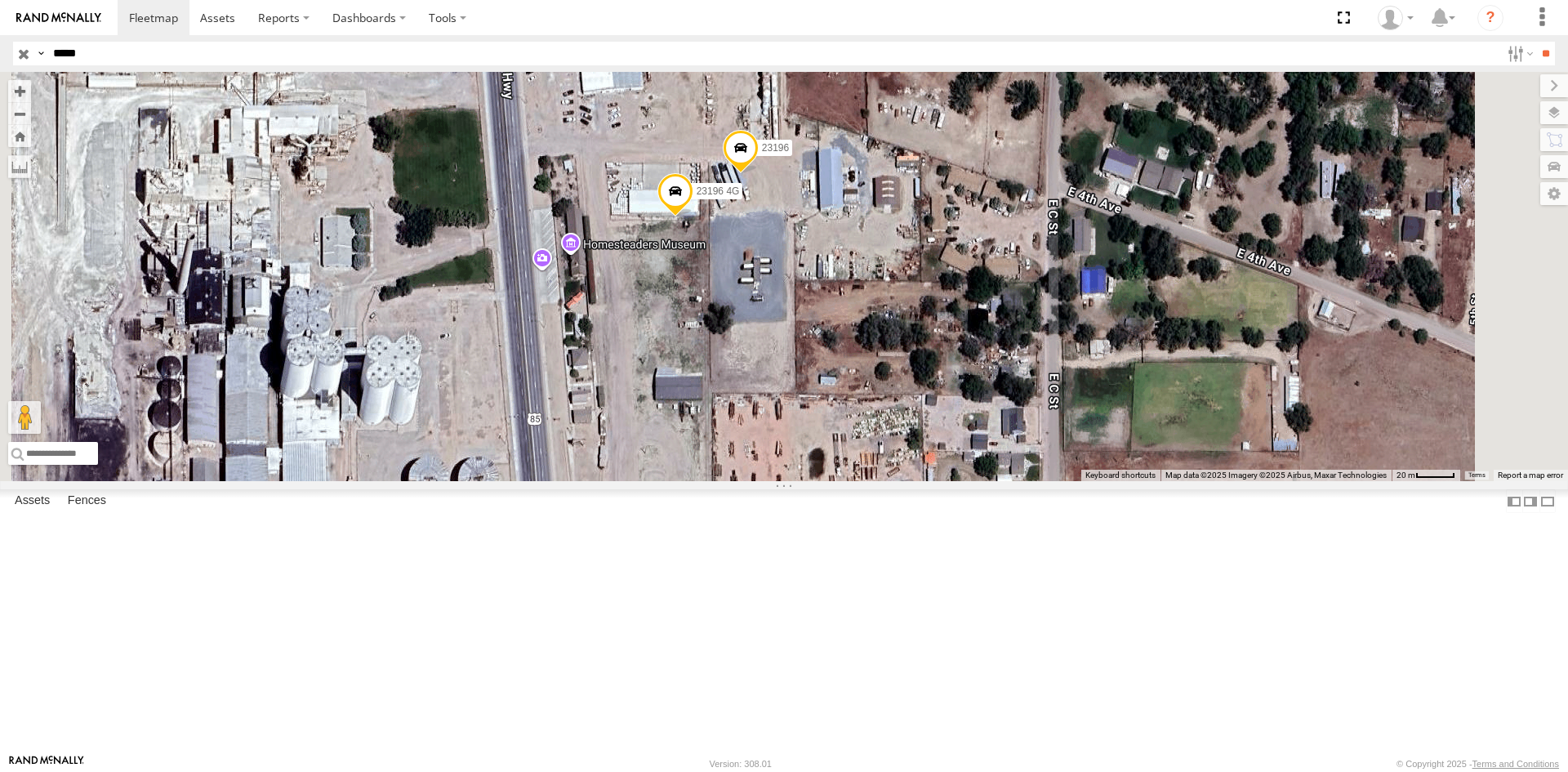
drag, startPoint x: 1093, startPoint y: 438, endPoint x: 981, endPoint y: 313, distance: 167.8
click at [981, 313] on div "23196 23196 4G Loading..." at bounding box center [784, 276] width 1568 height 409
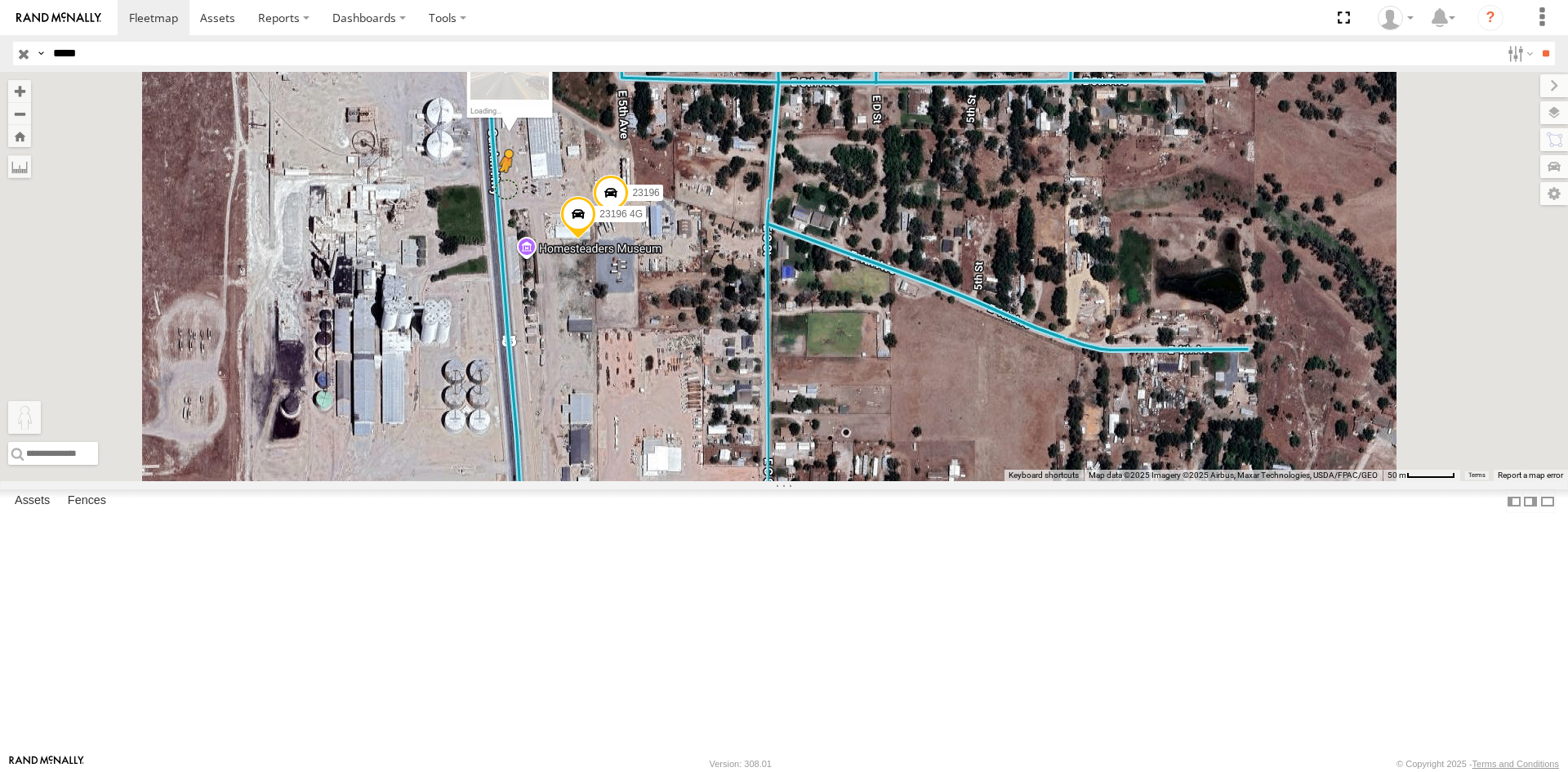
drag, startPoint x: 444, startPoint y: 692, endPoint x: 713, endPoint y: 320, distance: 459.1
click at [713, 320] on div "23196 23196 4G To activate drag with keyboard, press Alt + Enter. Once in keybo…" at bounding box center [784, 276] width 1568 height 409
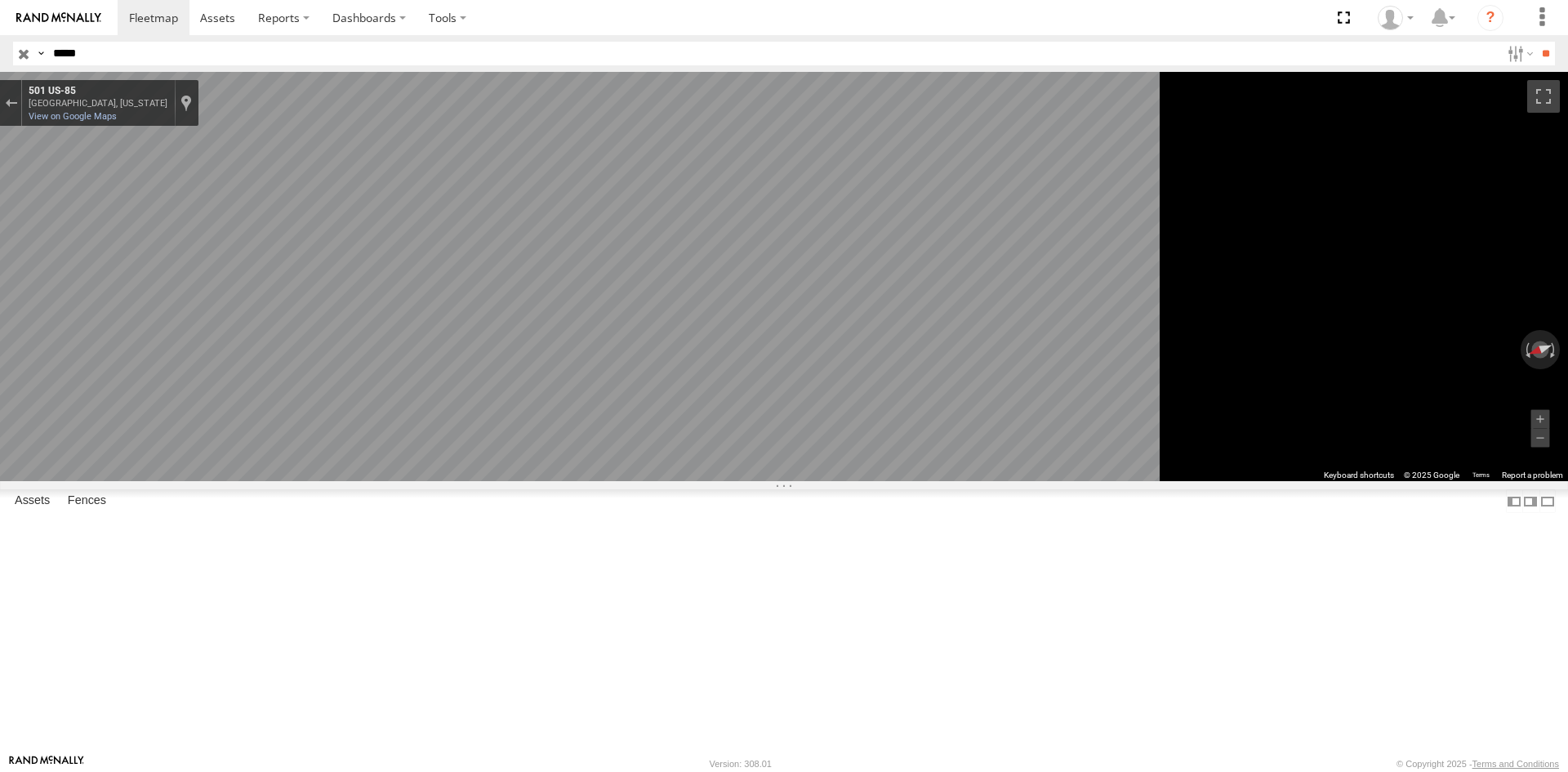
click at [384, 428] on main "← Move left → Move right ↑ Move up ↓ Move down + Zoom in - Zoom out Home Jump l…" at bounding box center [784, 412] width 1568 height 682
click at [0, 0] on div "23196 4G" at bounding box center [0, 0] width 0 height 0
